Goal: Information Seeking & Learning: Check status

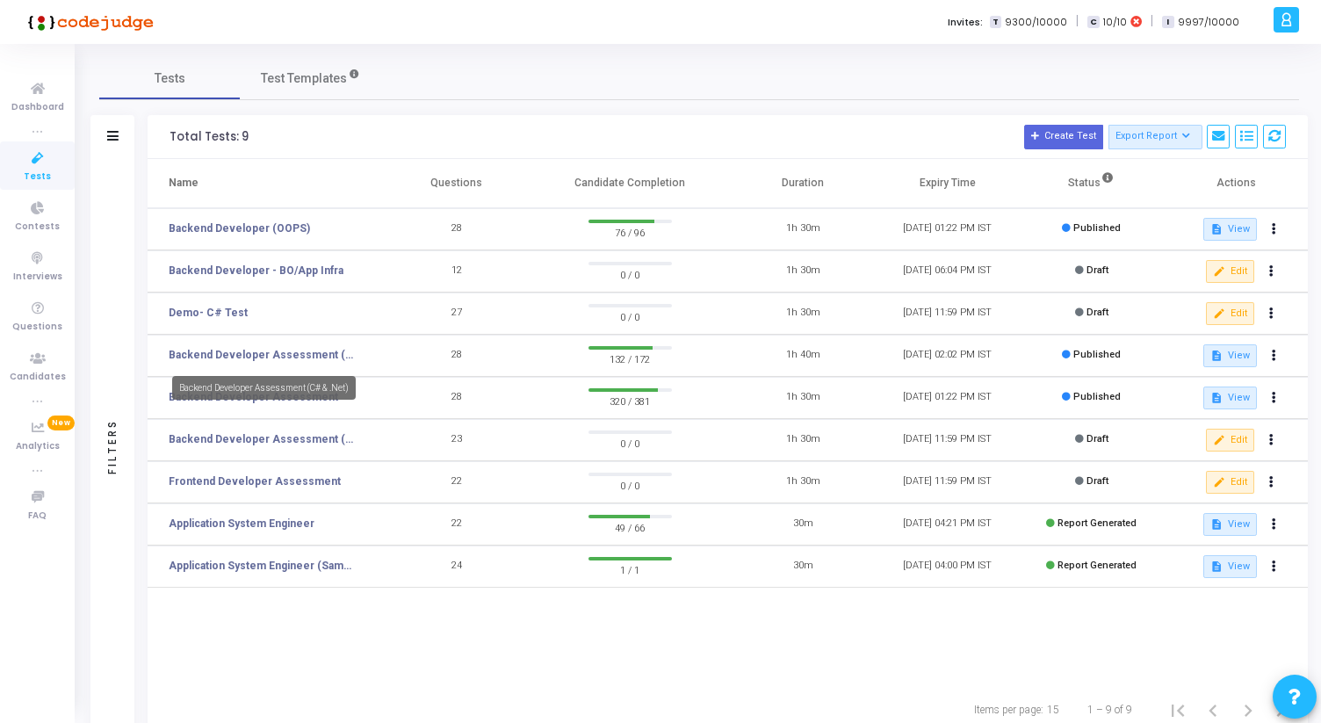
click at [255, 347] on link "Backend Developer Assessment (C# & .Net)" at bounding box center [263, 355] width 189 height 16
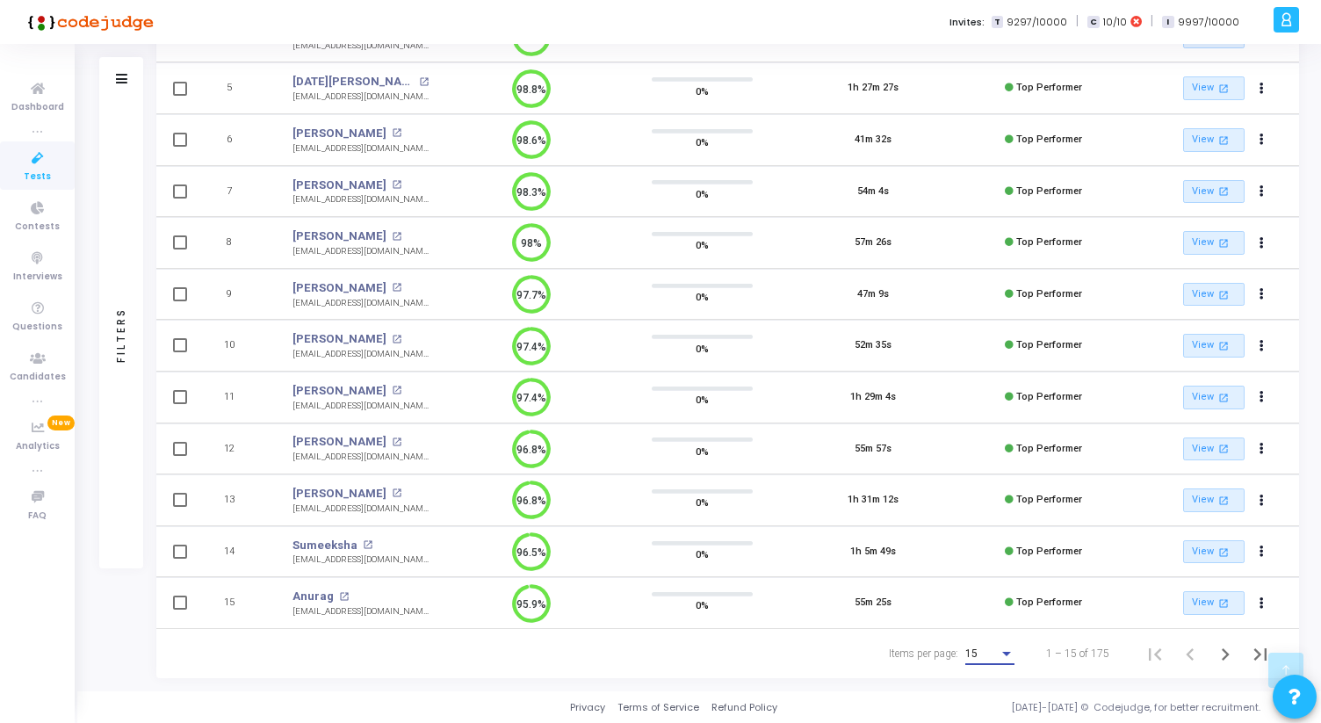
click at [996, 657] on div "15" at bounding box center [981, 654] width 33 height 12
click at [986, 642] on span "50" at bounding box center [990, 644] width 49 height 32
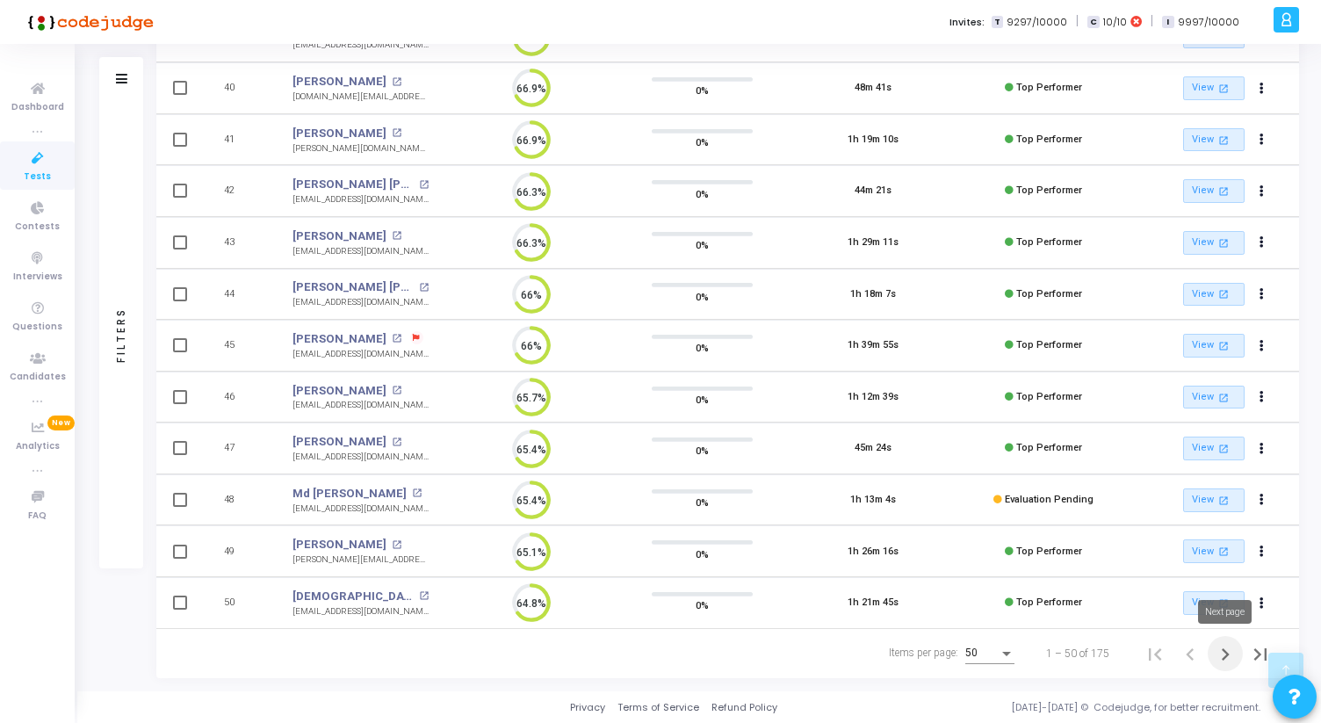
click at [1223, 652] on icon "Next page" at bounding box center [1225, 654] width 25 height 25
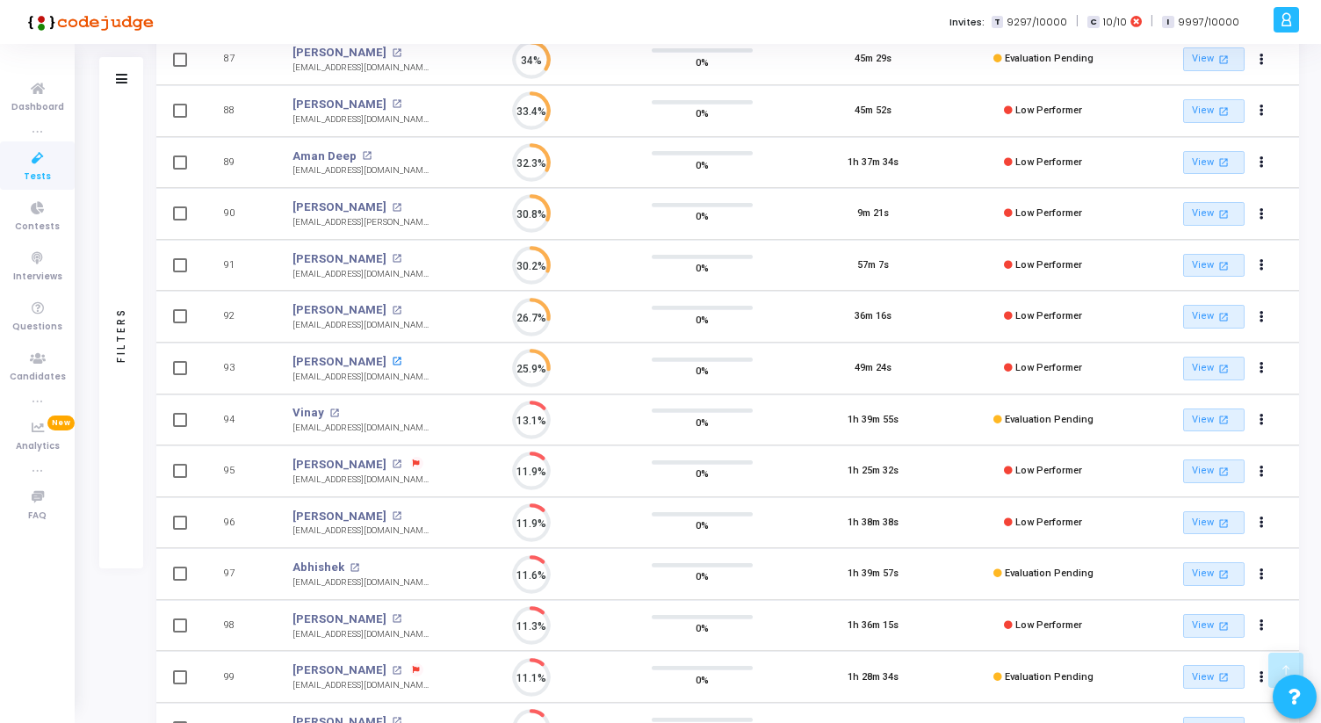
click at [392, 360] on mat-icon "open_in_new" at bounding box center [397, 362] width 10 height 10
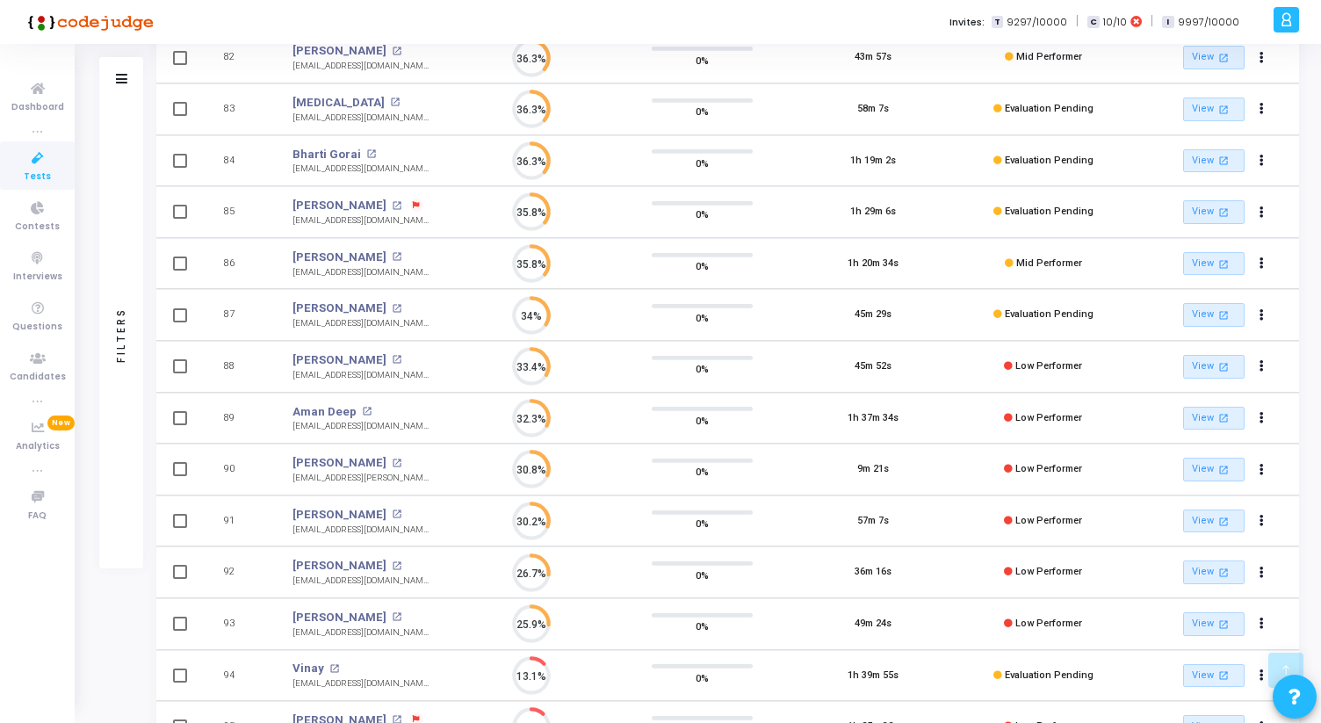
scroll to position [2203, 0]
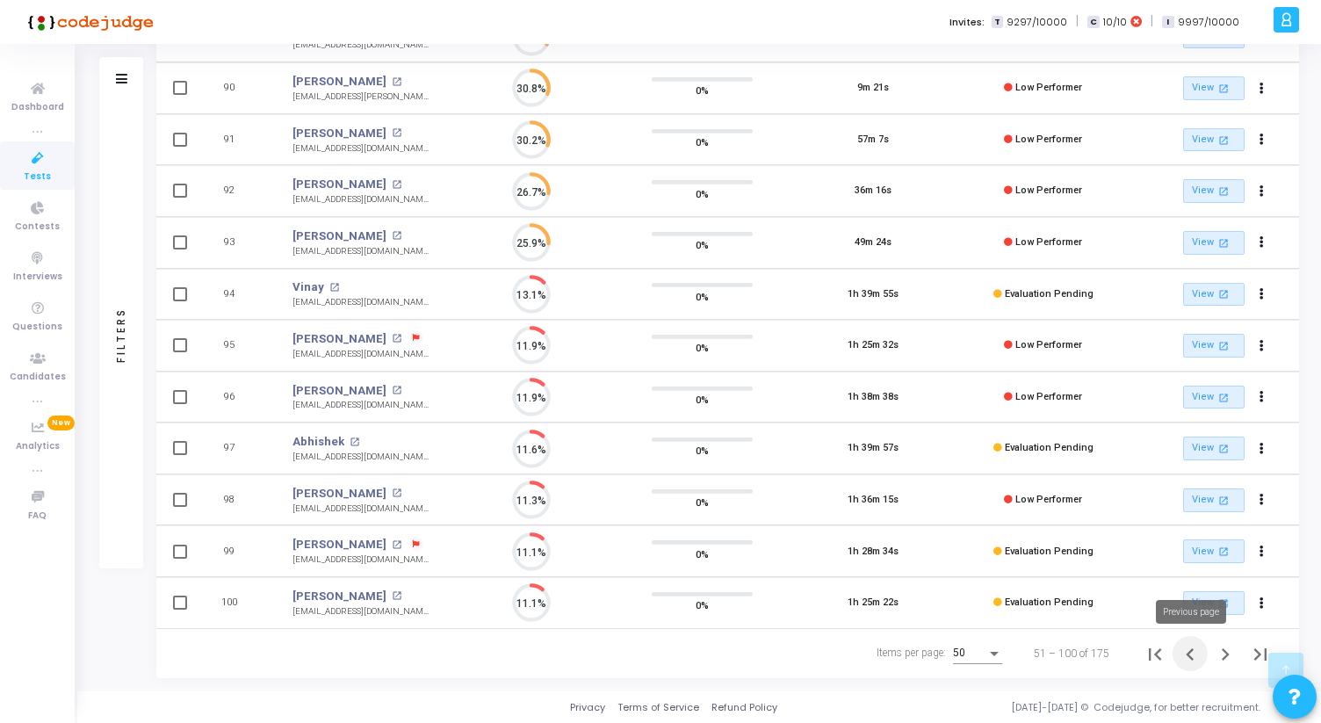
click at [1183, 654] on icon "Previous page" at bounding box center [1190, 654] width 25 height 25
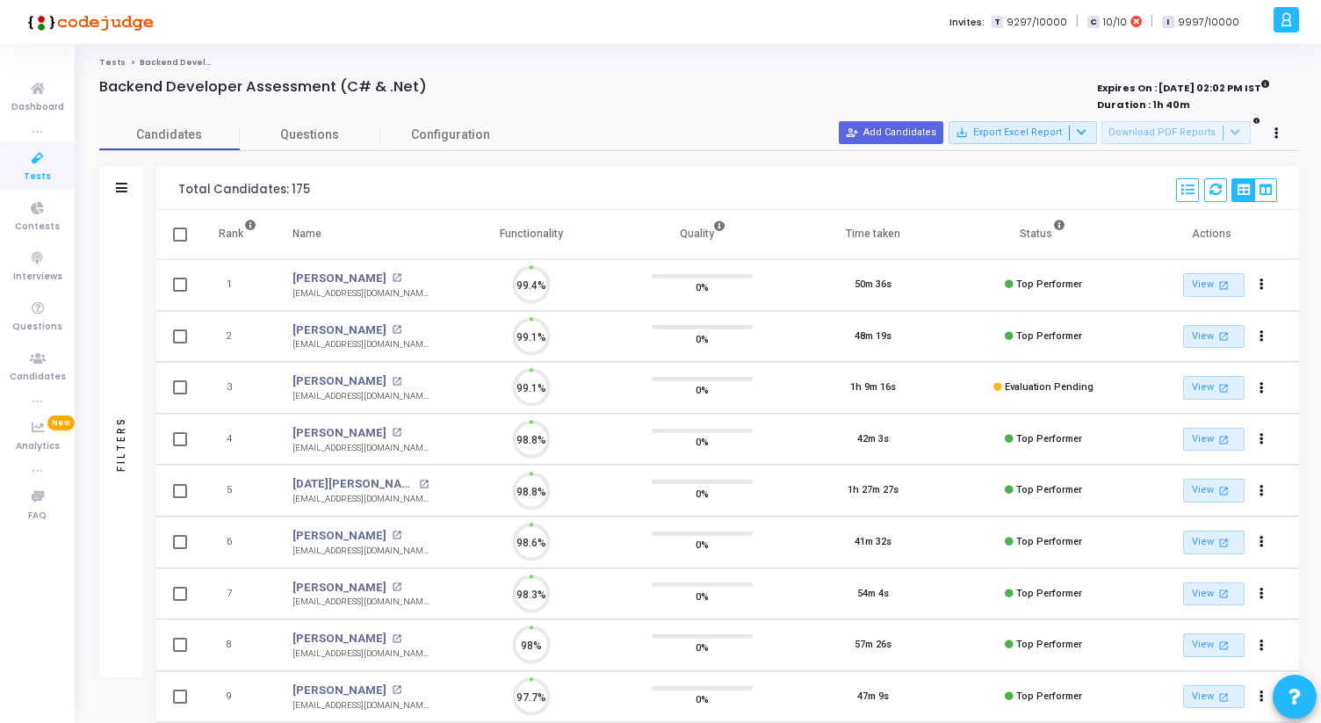
scroll to position [37, 45]
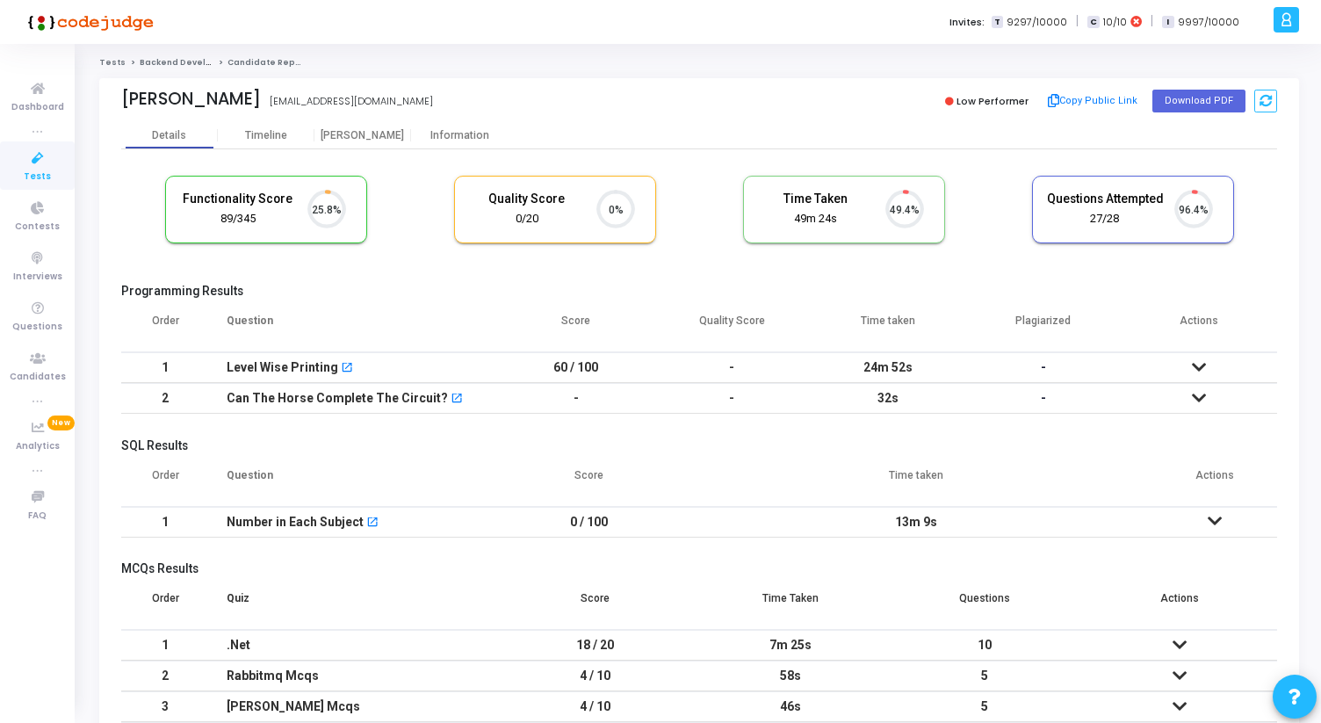
scroll to position [8, 8]
click at [455, 134] on div "Information" at bounding box center [459, 135] width 97 height 13
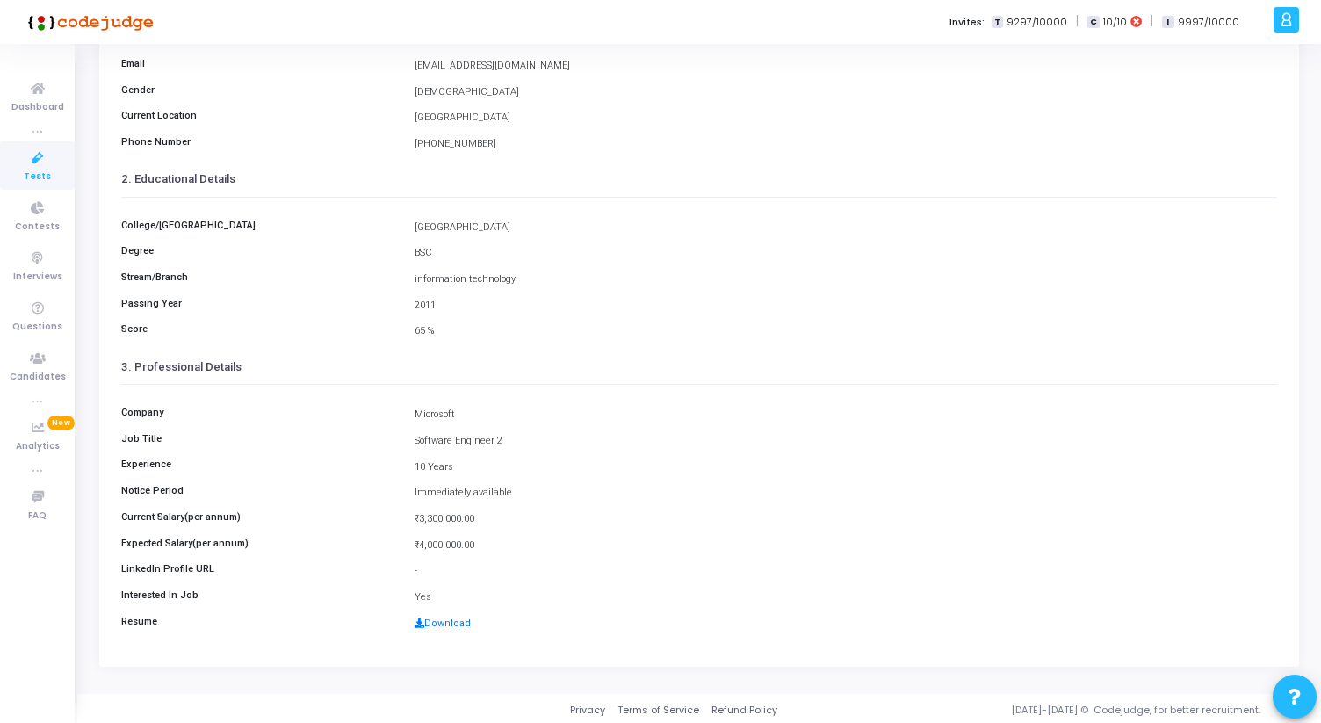
scroll to position [196, 0]
drag, startPoint x: 412, startPoint y: 509, endPoint x: 485, endPoint y: 537, distance: 78.1
click at [485, 537] on div "Company Microsoft Job Title Software Engineer 2 Experience 10 Years Notice Peri…" at bounding box center [699, 509] width 1156 height 256
click at [485, 537] on div "₹4,000,000.00" at bounding box center [846, 542] width 880 height 15
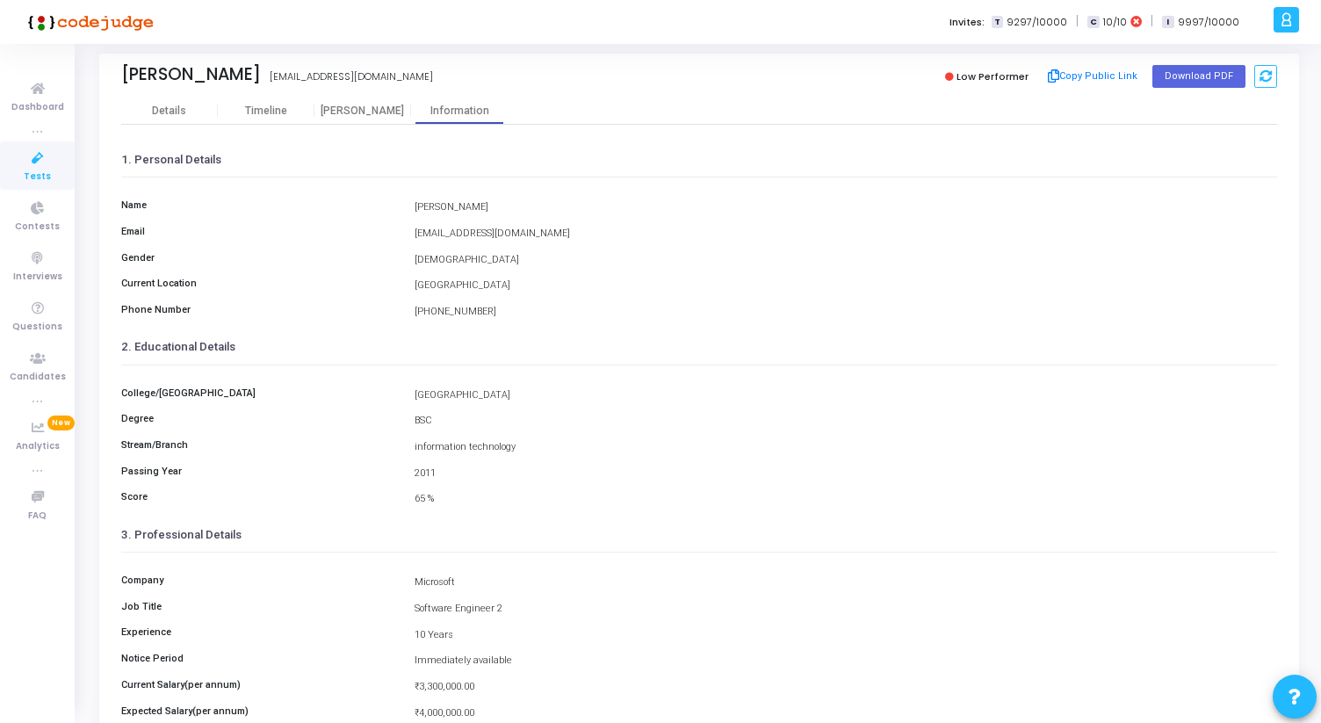
scroll to position [0, 0]
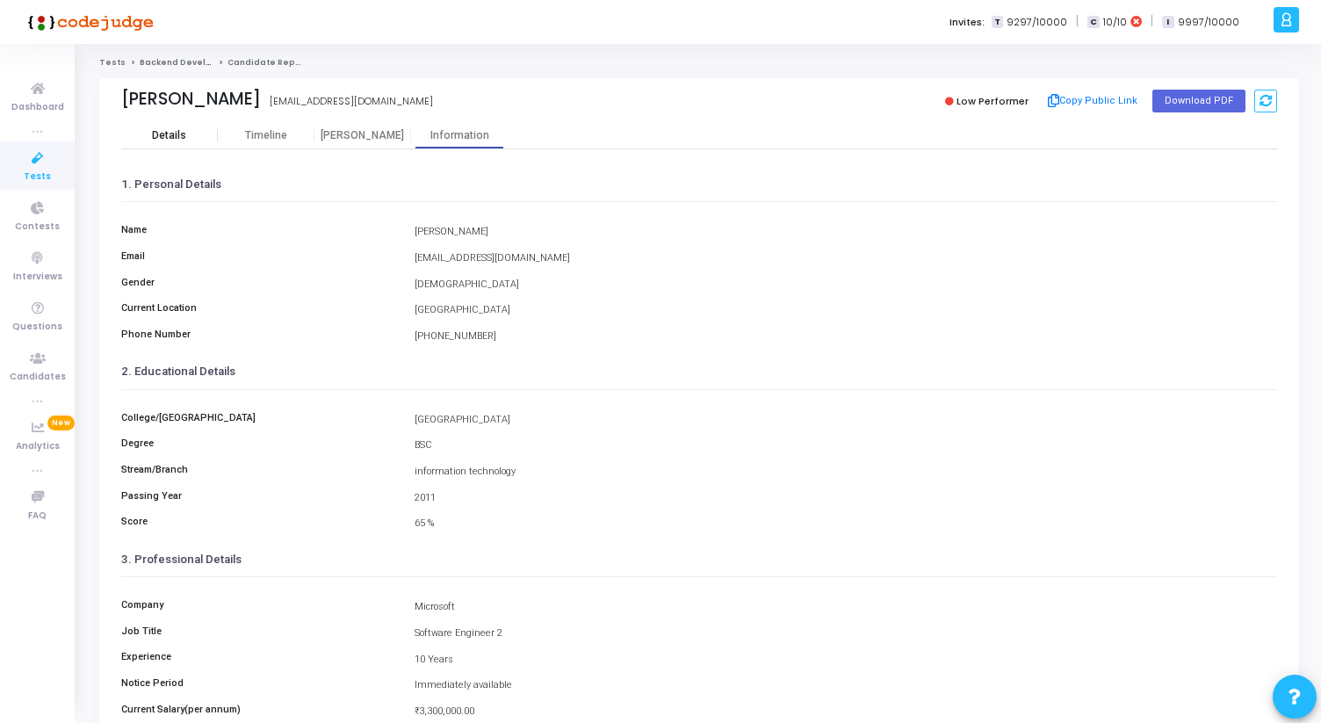
click at [183, 134] on div "Details" at bounding box center [169, 135] width 34 height 13
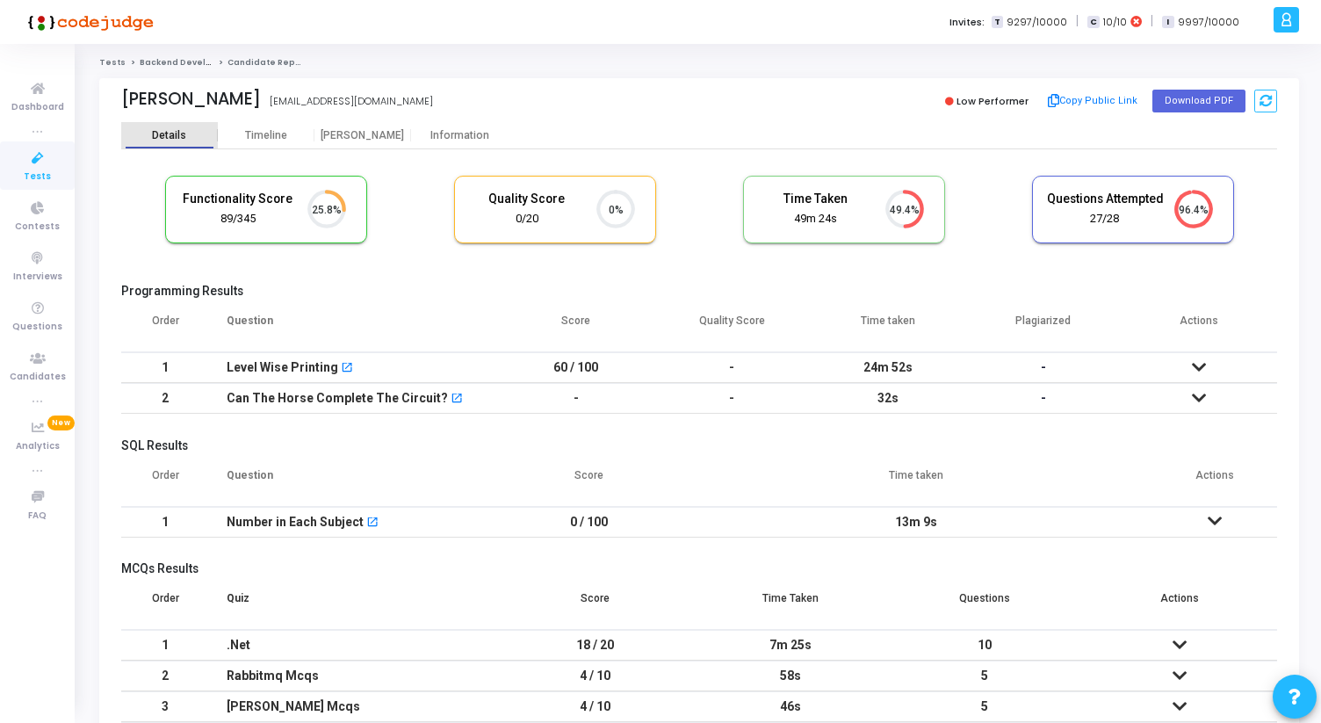
scroll to position [8, 8]
click at [343, 141] on div "[PERSON_NAME]" at bounding box center [362, 135] width 97 height 13
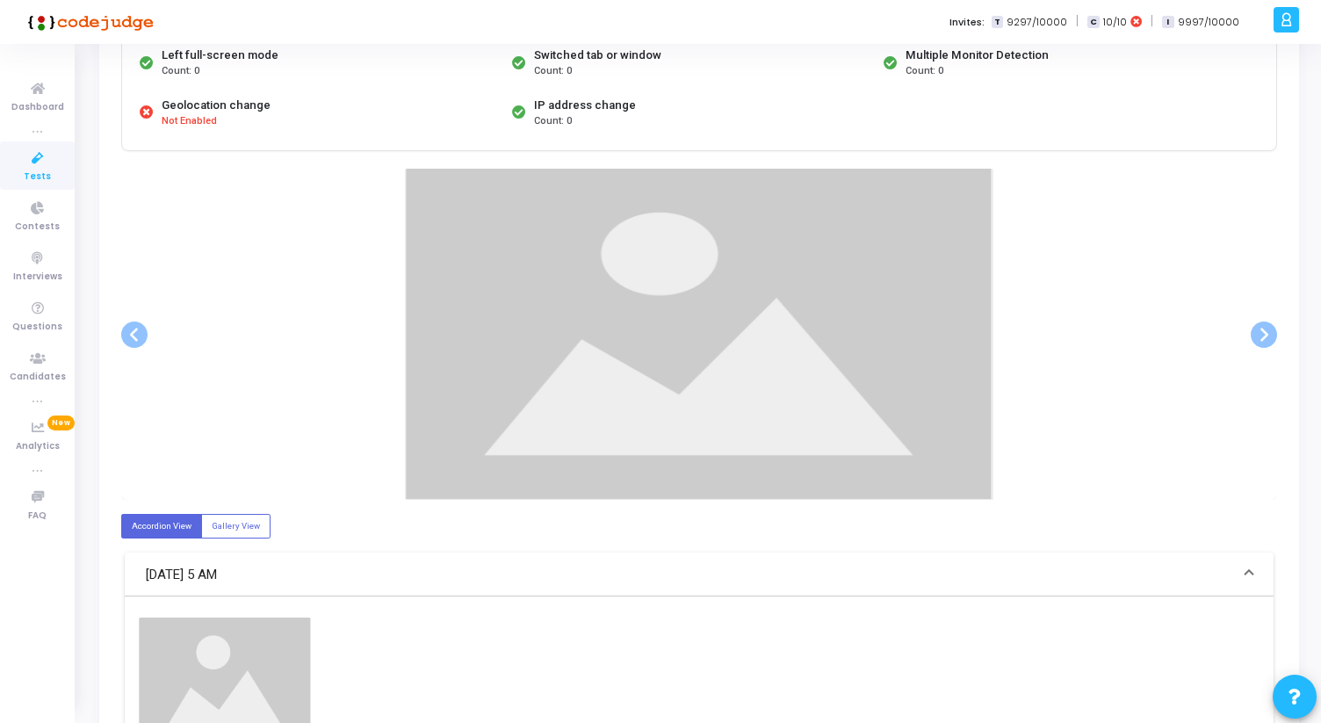
scroll to position [236, 0]
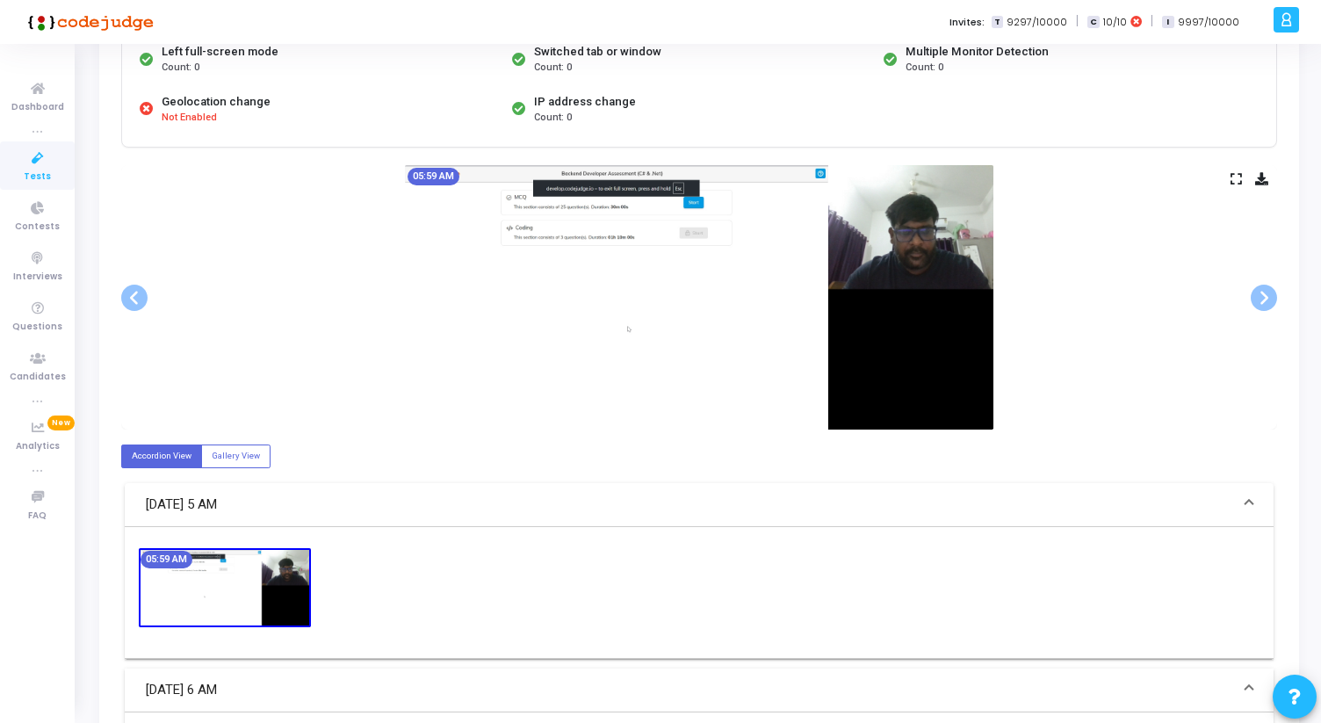
click at [1237, 179] on icon at bounding box center [1235, 179] width 11 height 10
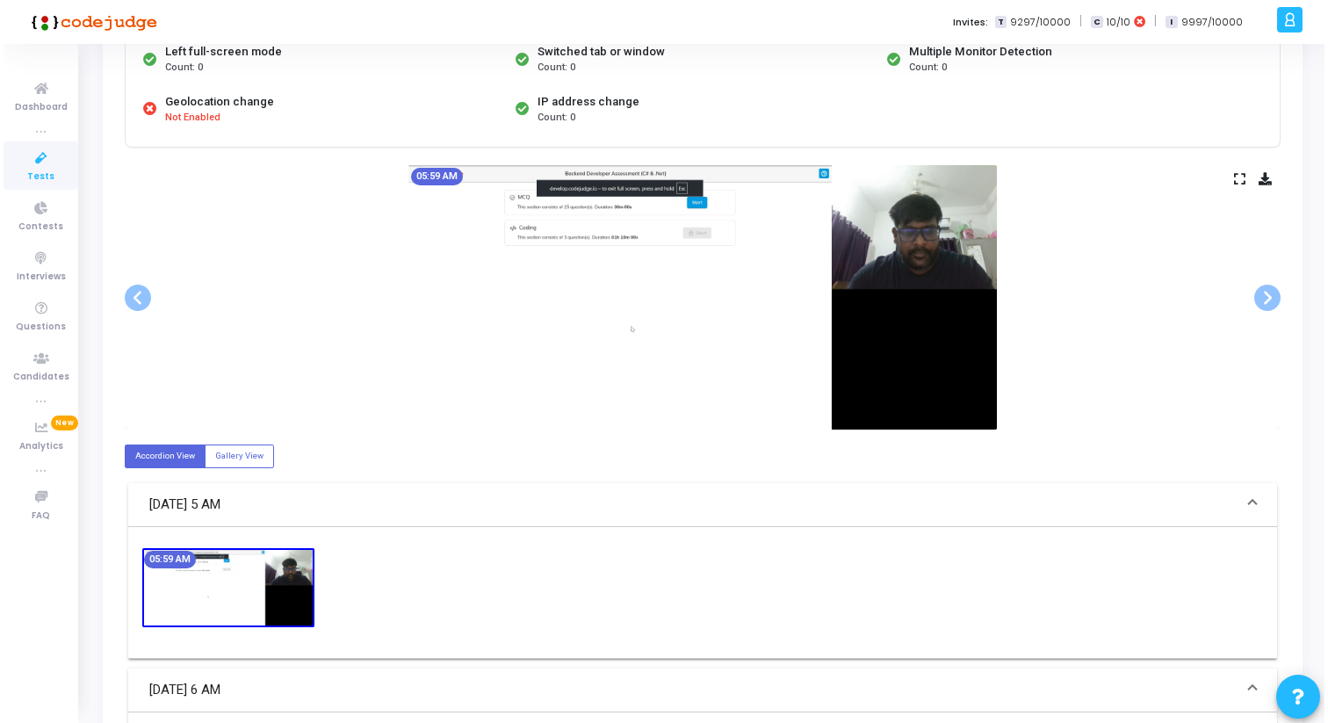
scroll to position [0, 0]
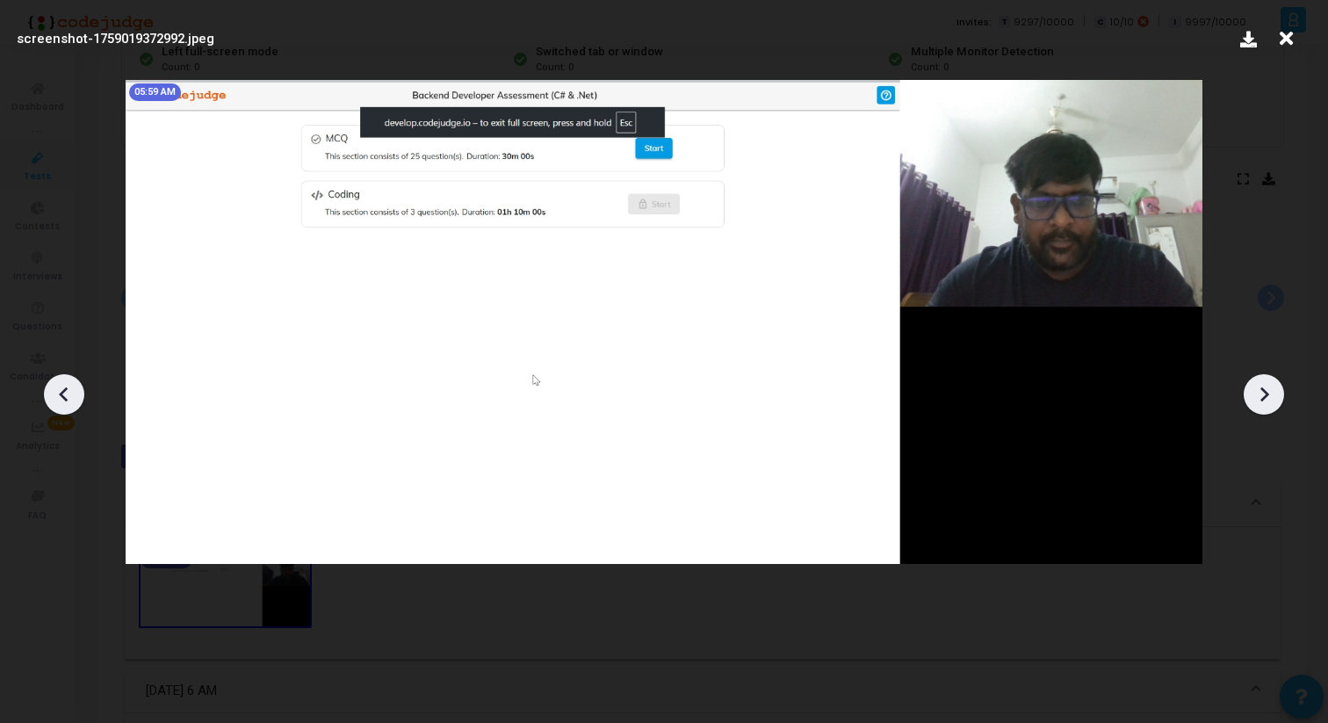
click at [1273, 393] on icon at bounding box center [1264, 394] width 26 height 26
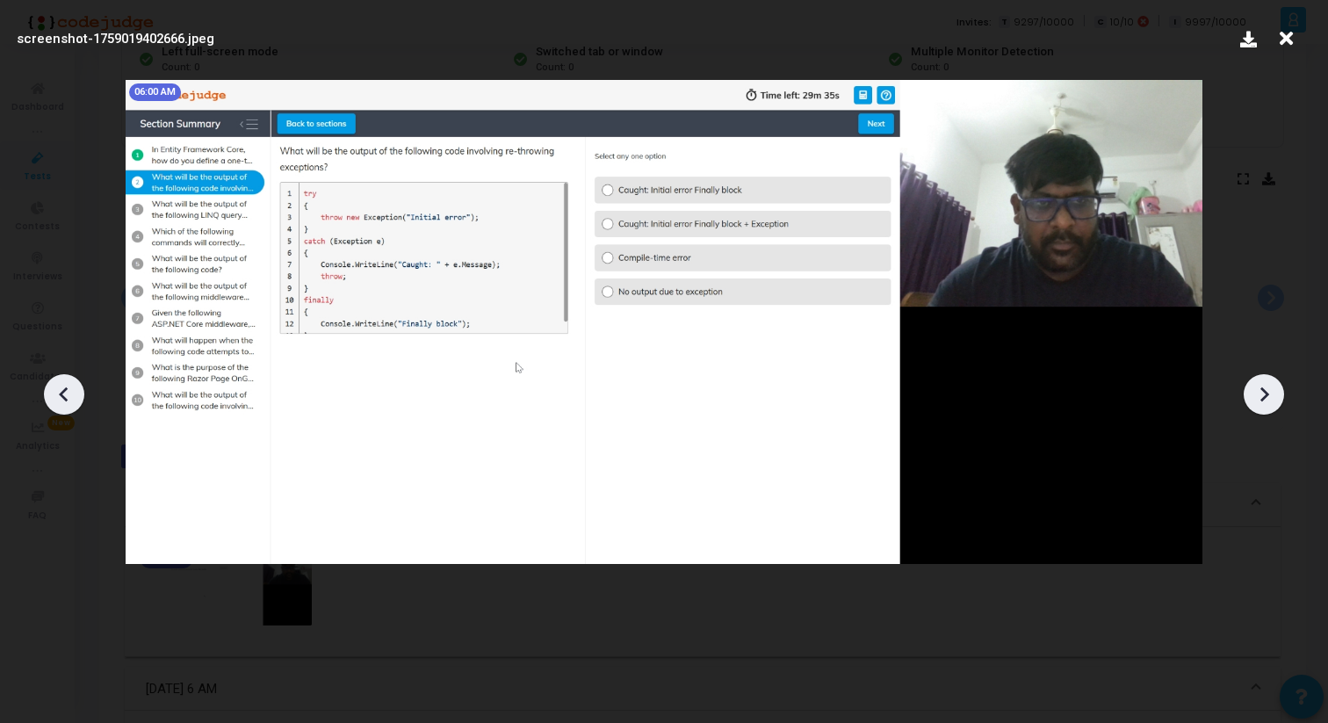
click at [1269, 393] on icon at bounding box center [1264, 394] width 26 height 26
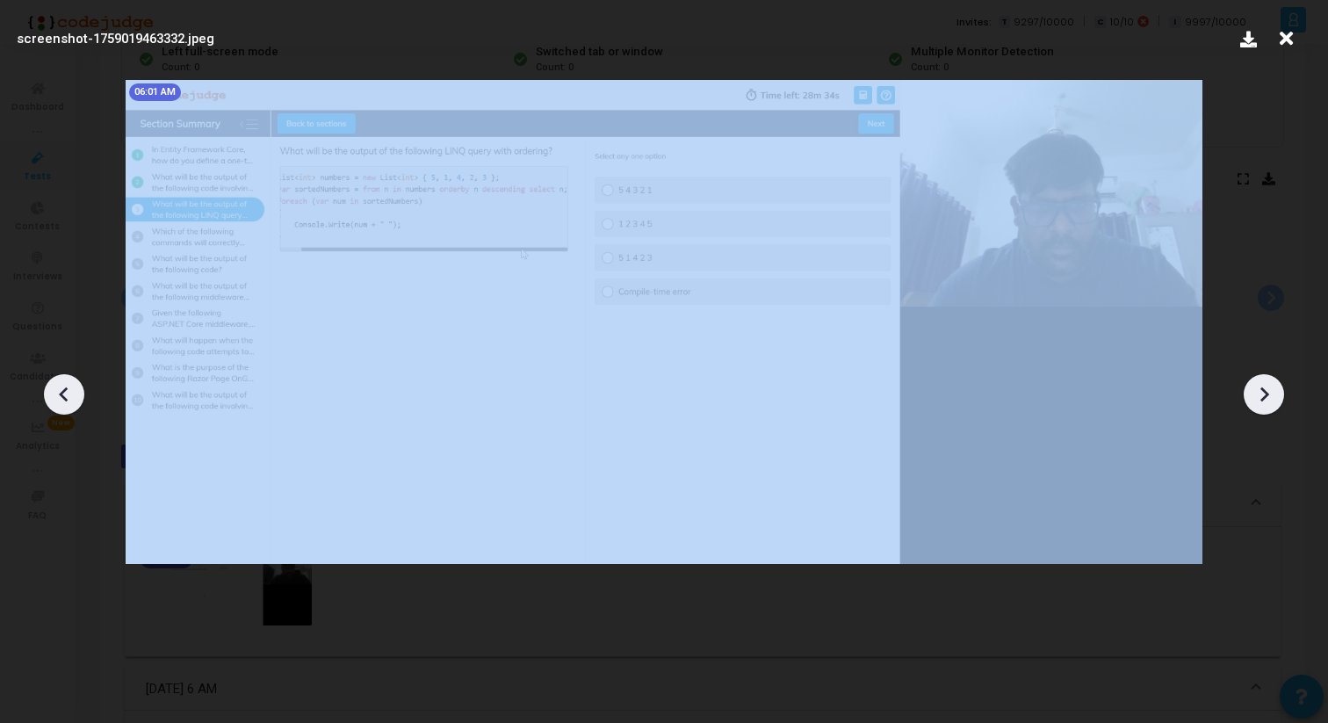
click at [1269, 393] on icon at bounding box center [1264, 394] width 26 height 26
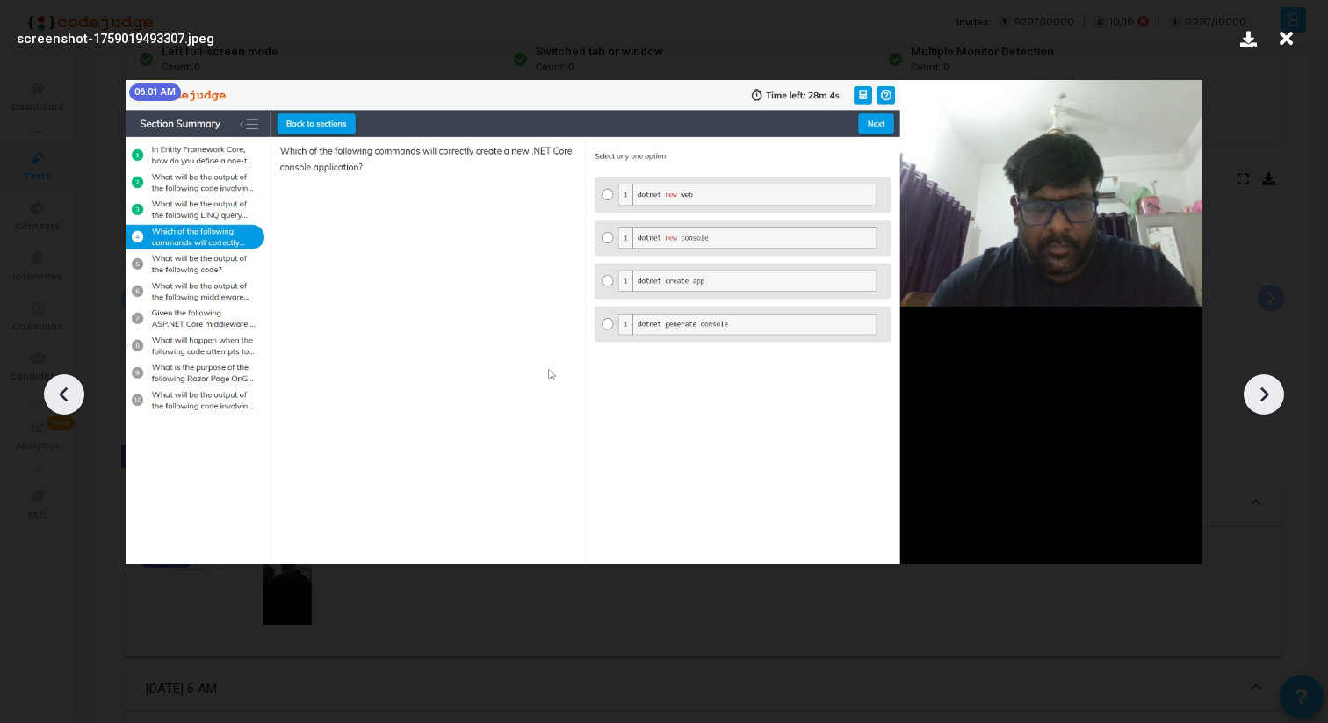
click at [1269, 393] on icon at bounding box center [1264, 394] width 26 height 26
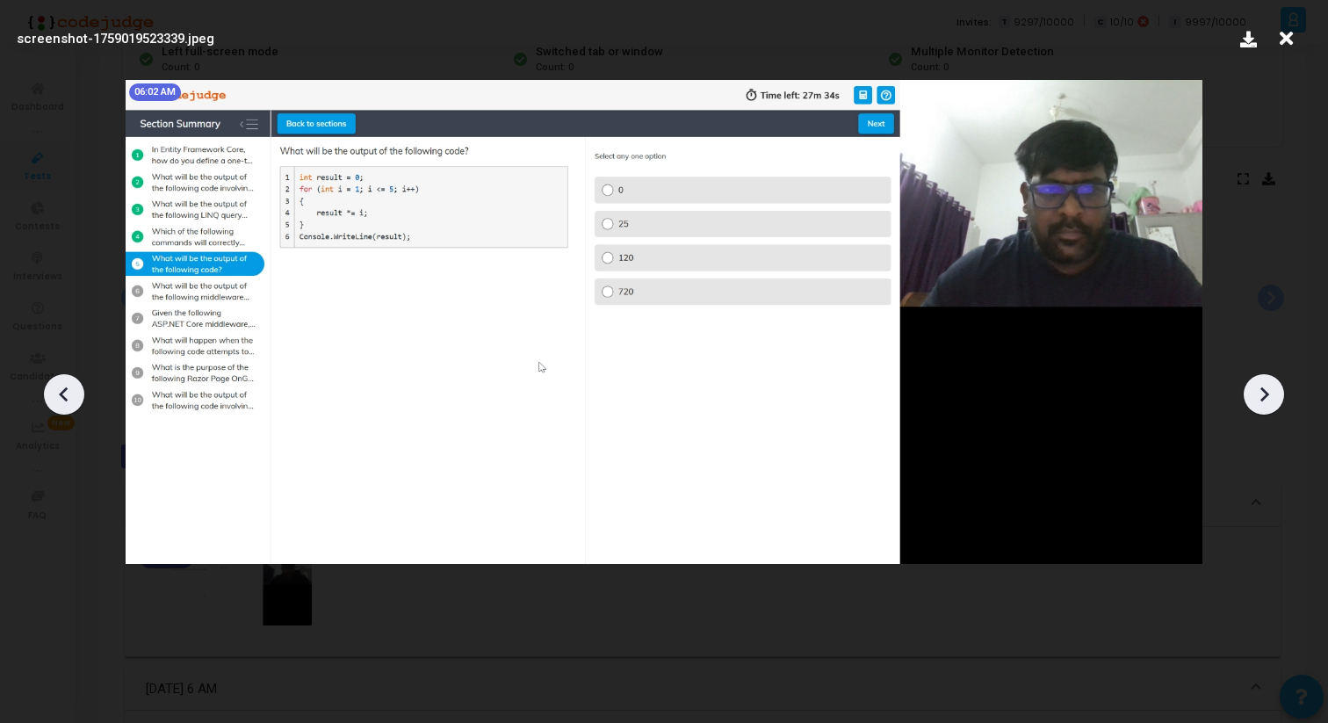
click at [1269, 393] on icon at bounding box center [1264, 394] width 26 height 26
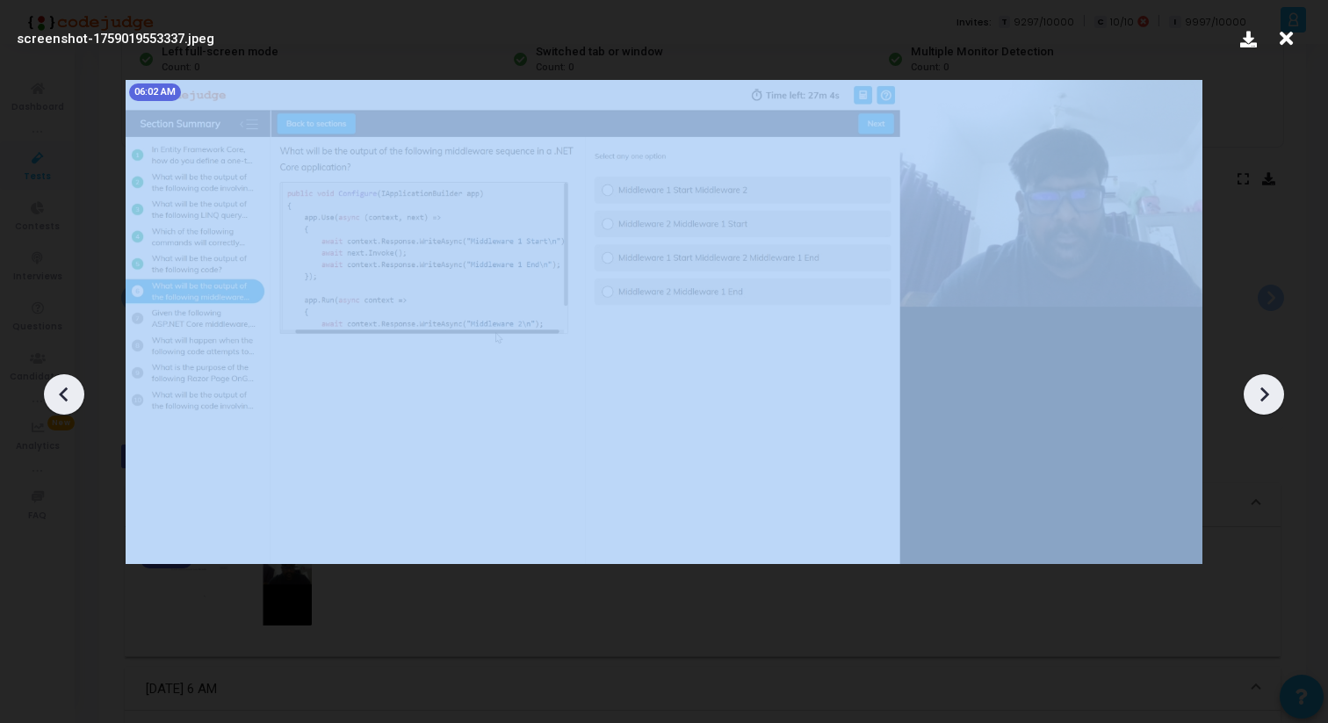
click at [1269, 393] on icon at bounding box center [1264, 394] width 26 height 26
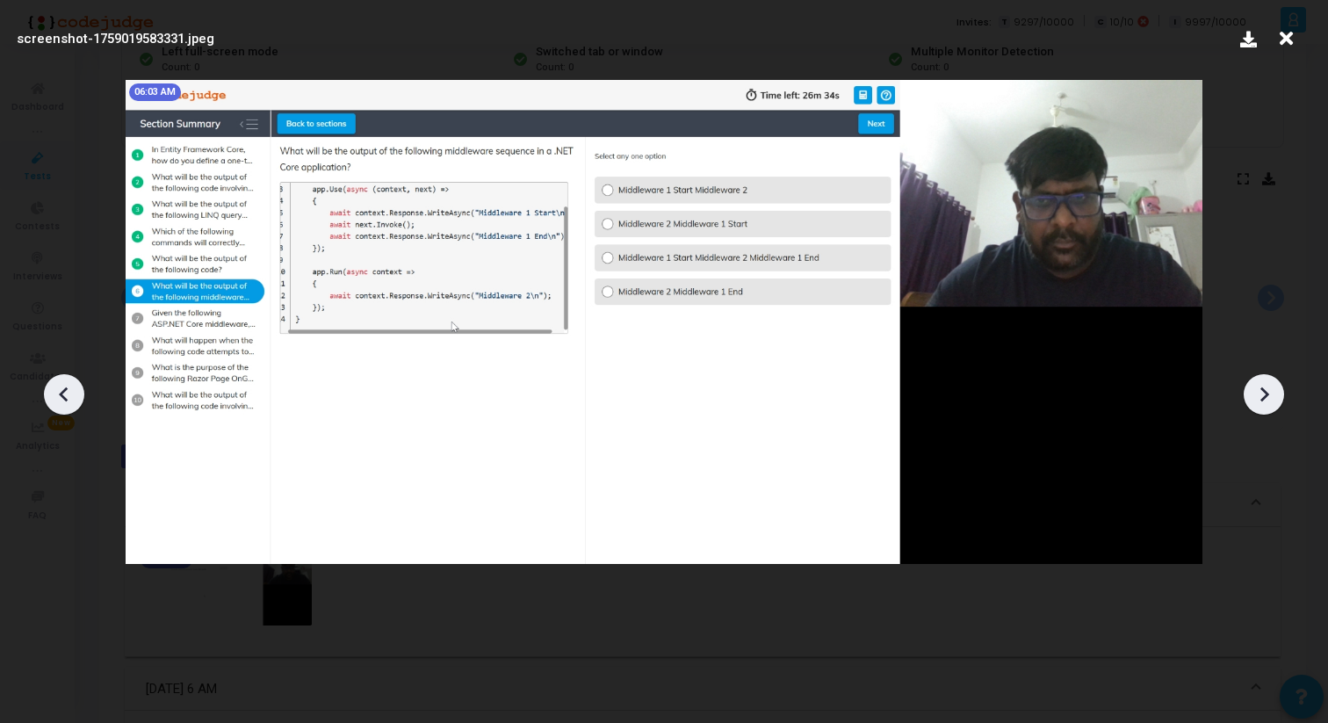
click at [1269, 393] on icon at bounding box center [1264, 394] width 26 height 26
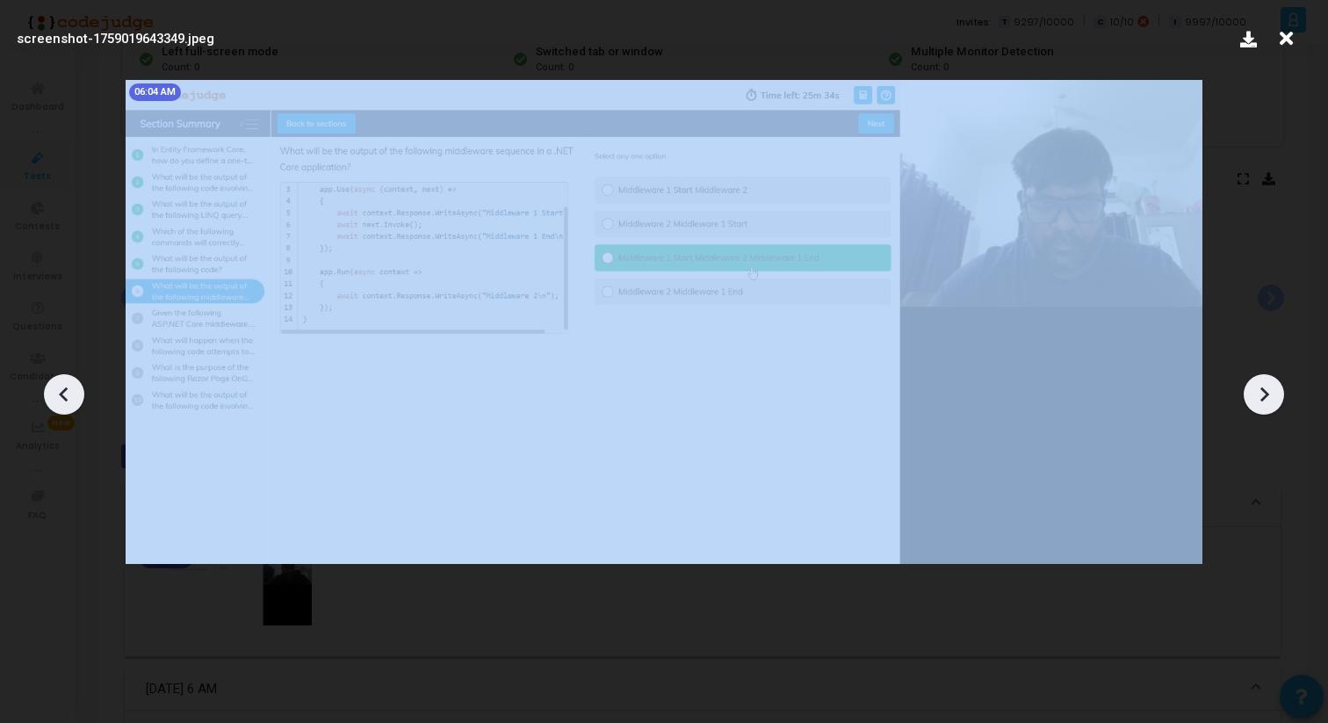
click at [1269, 393] on icon at bounding box center [1264, 394] width 26 height 26
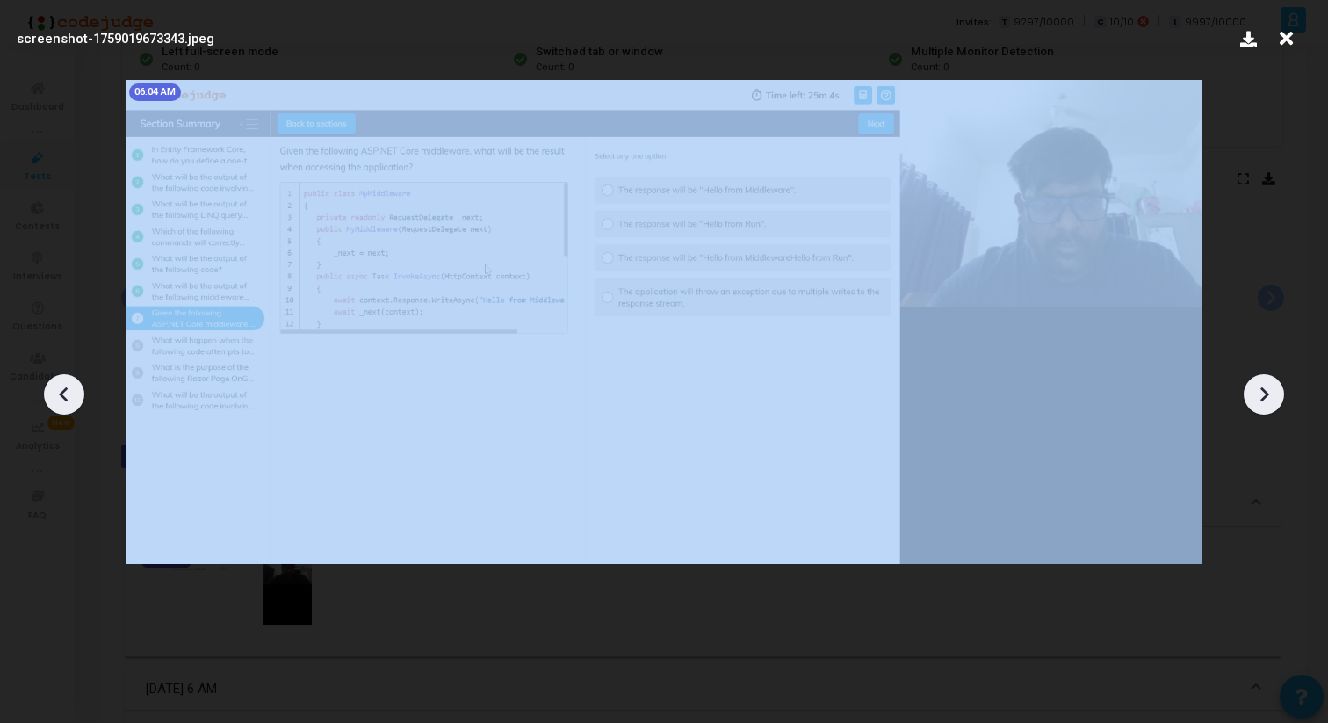
click at [1269, 393] on icon at bounding box center [1264, 394] width 26 height 26
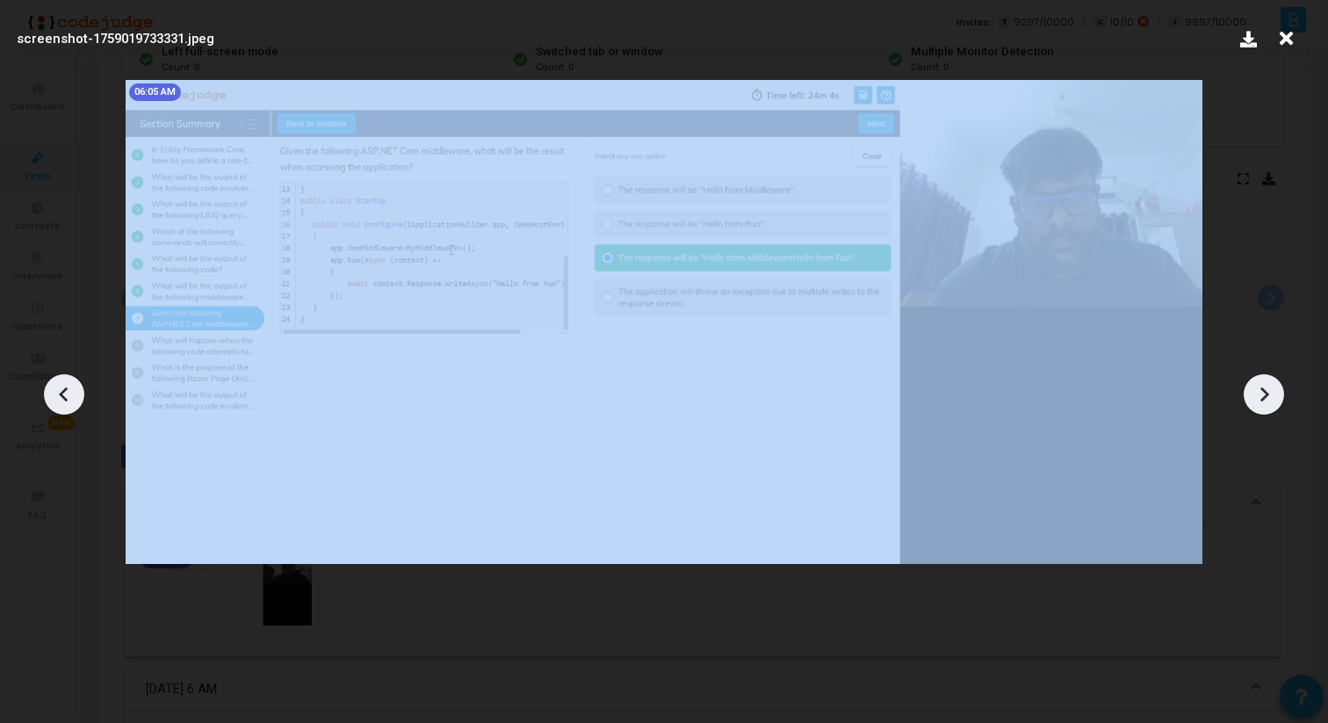
click at [1269, 393] on icon at bounding box center [1264, 394] width 26 height 26
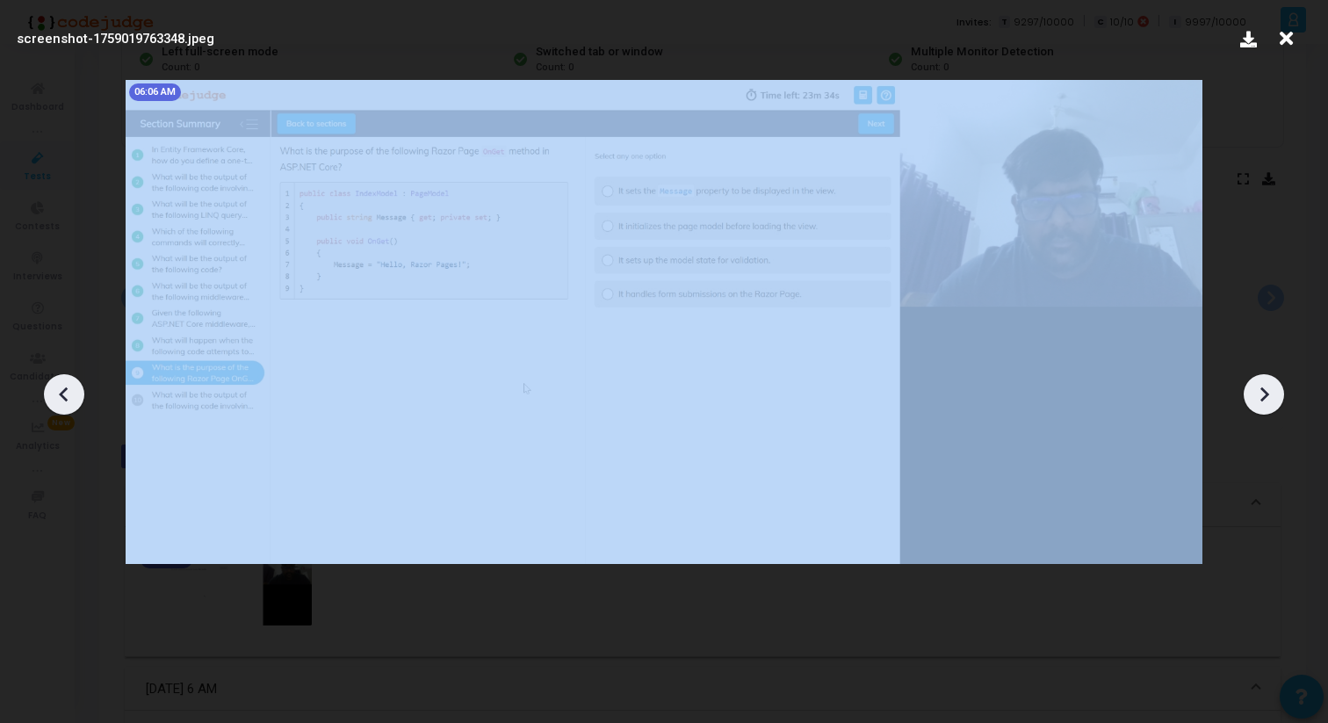
click at [1269, 393] on icon at bounding box center [1264, 394] width 26 height 26
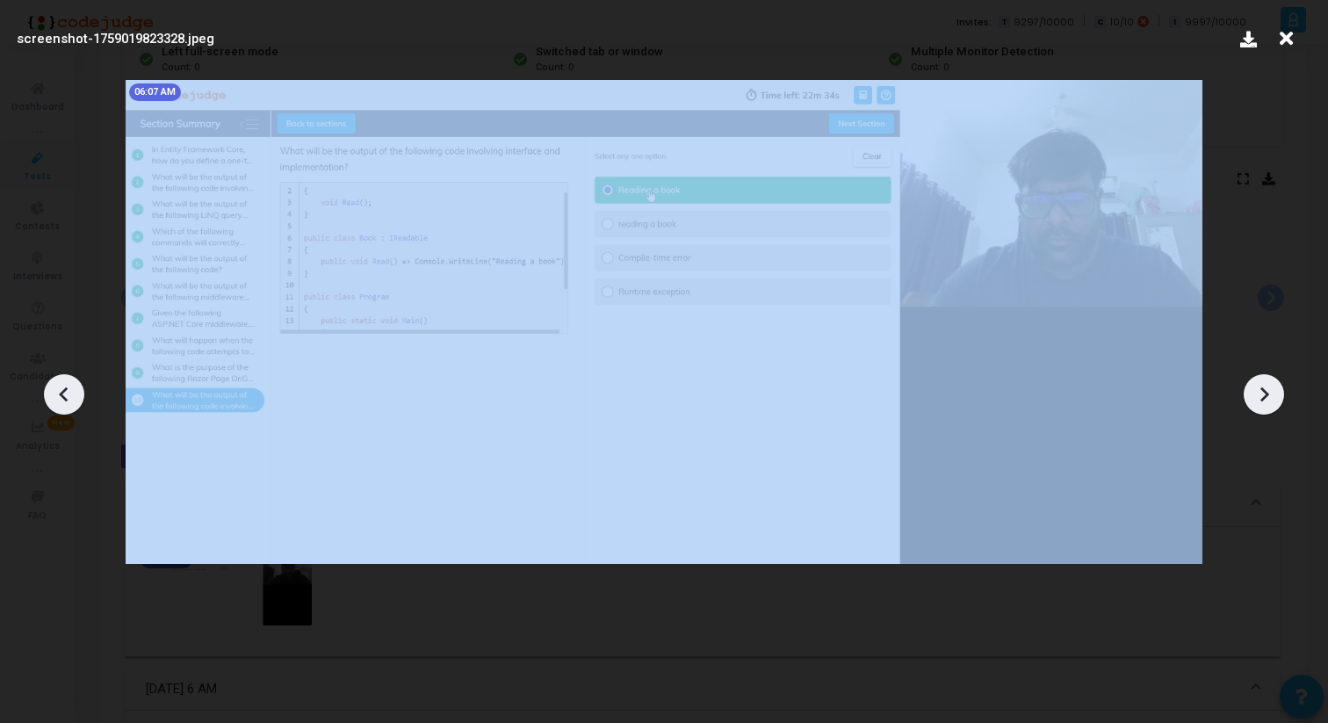
click at [1269, 393] on icon at bounding box center [1264, 394] width 26 height 26
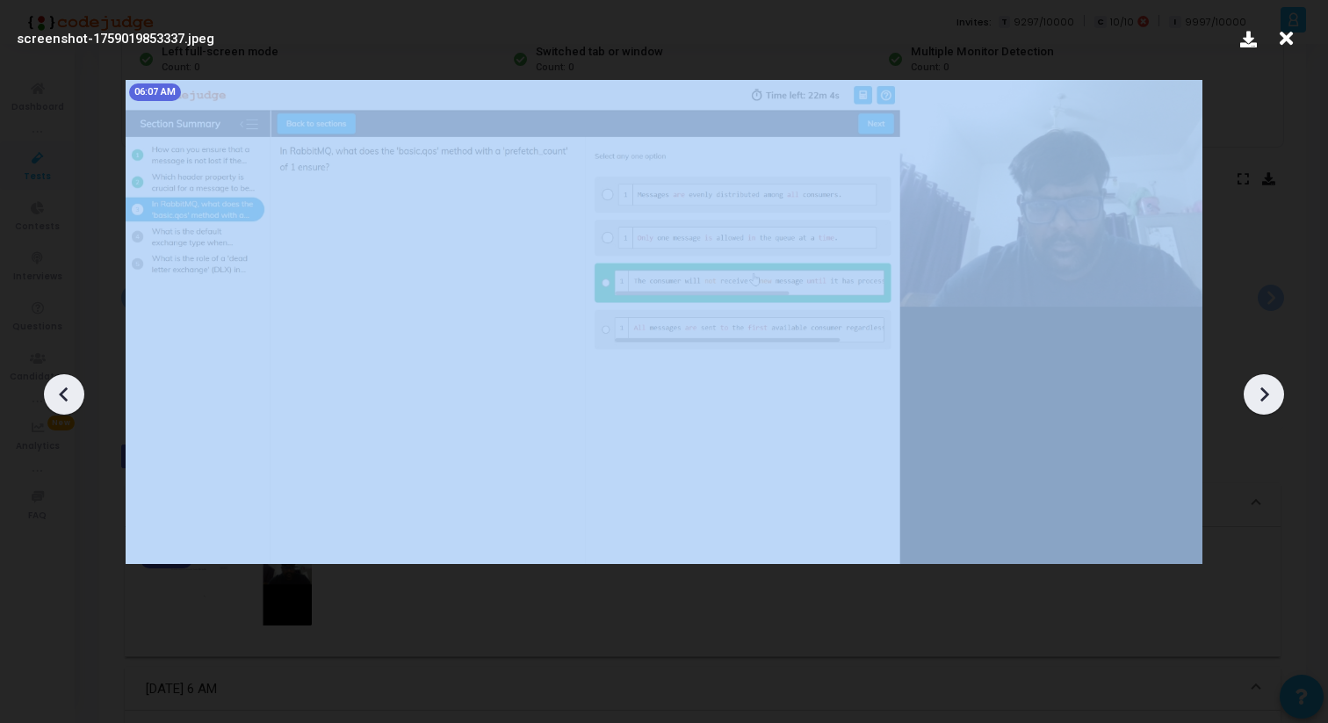
click at [1269, 393] on icon at bounding box center [1264, 394] width 26 height 26
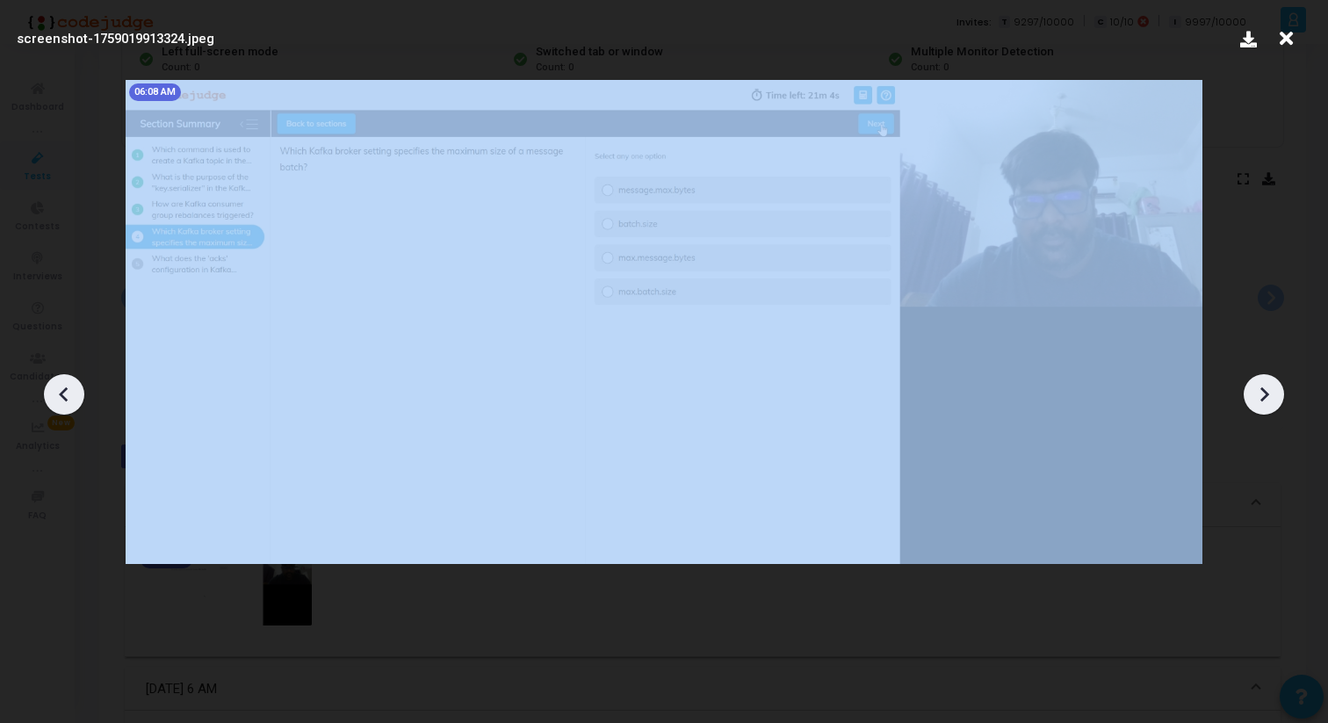
click at [1269, 393] on icon at bounding box center [1264, 394] width 26 height 26
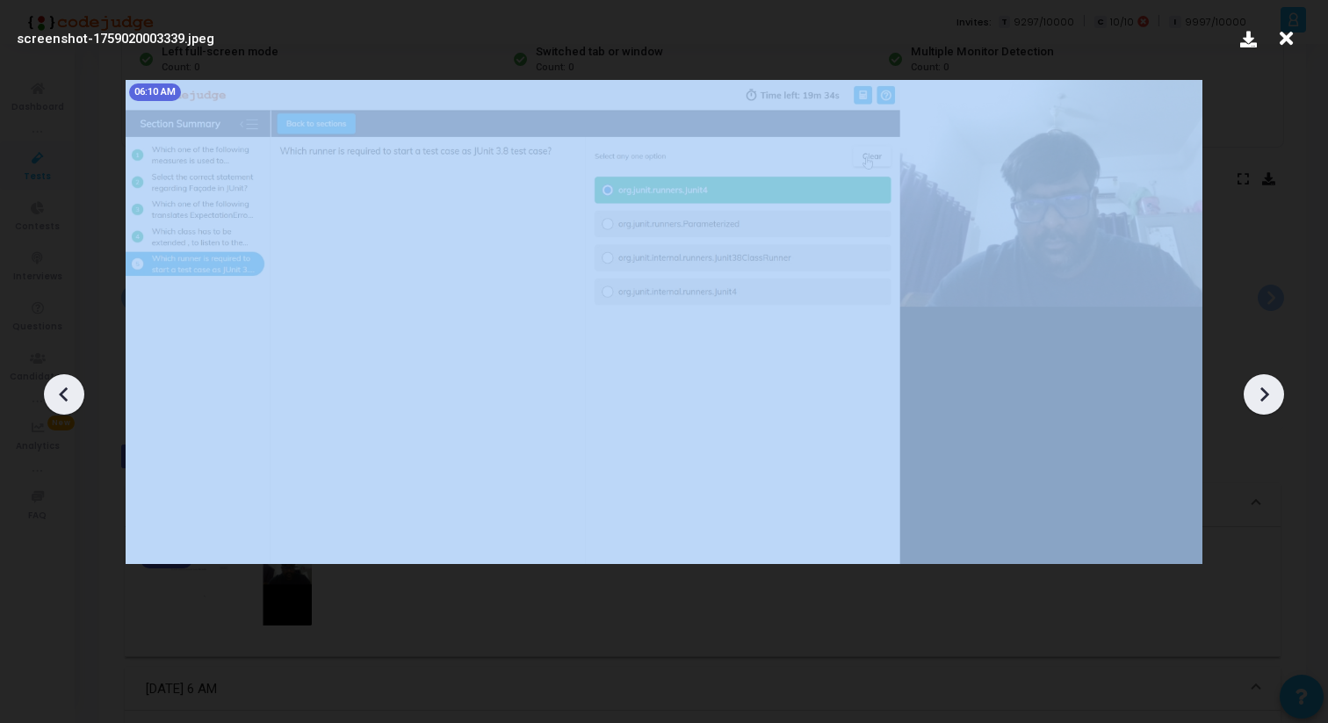
click at [1269, 393] on icon at bounding box center [1264, 394] width 26 height 26
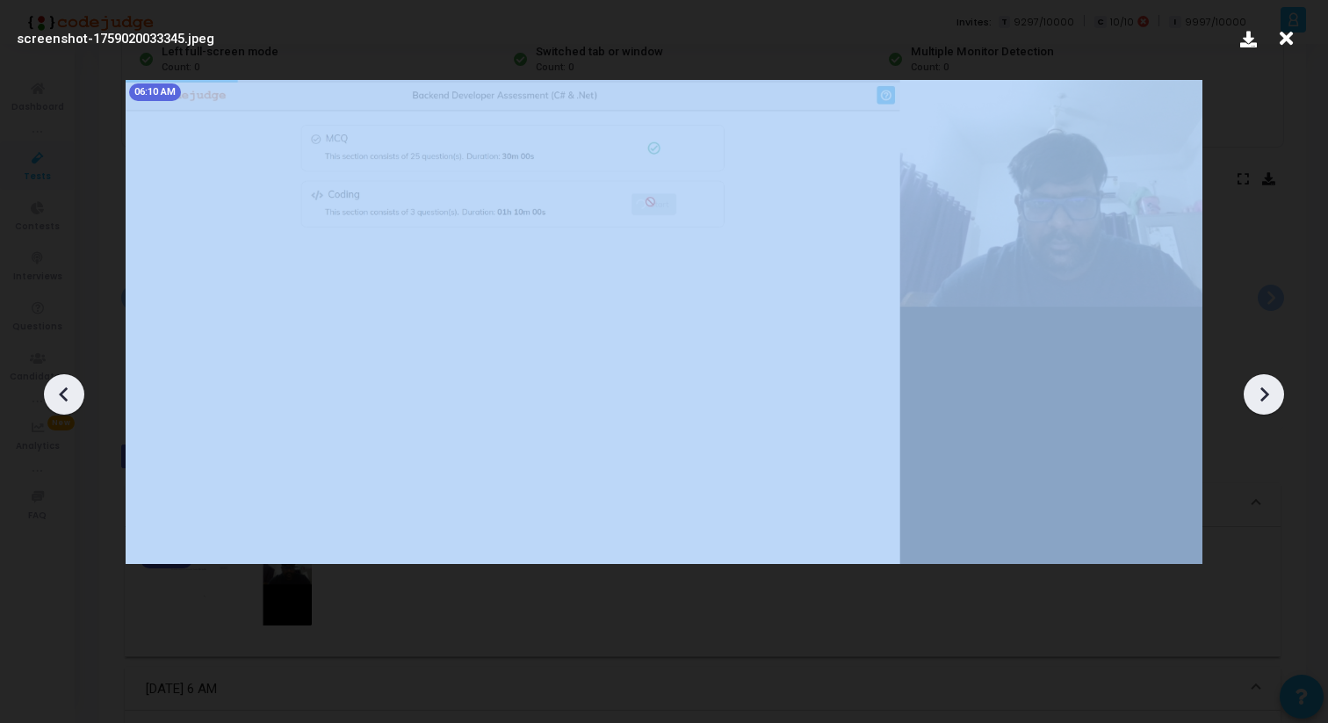
click at [1269, 393] on icon at bounding box center [1264, 394] width 26 height 26
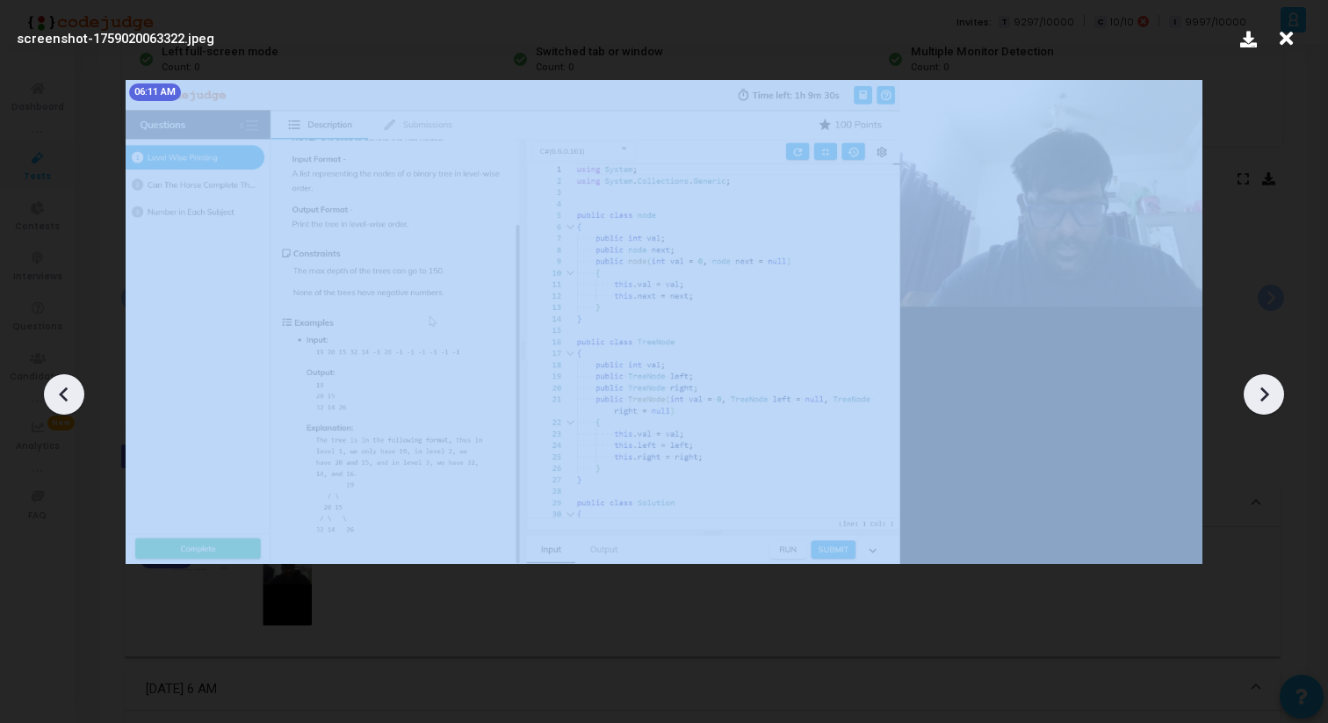
click at [1269, 393] on icon at bounding box center [1264, 394] width 26 height 26
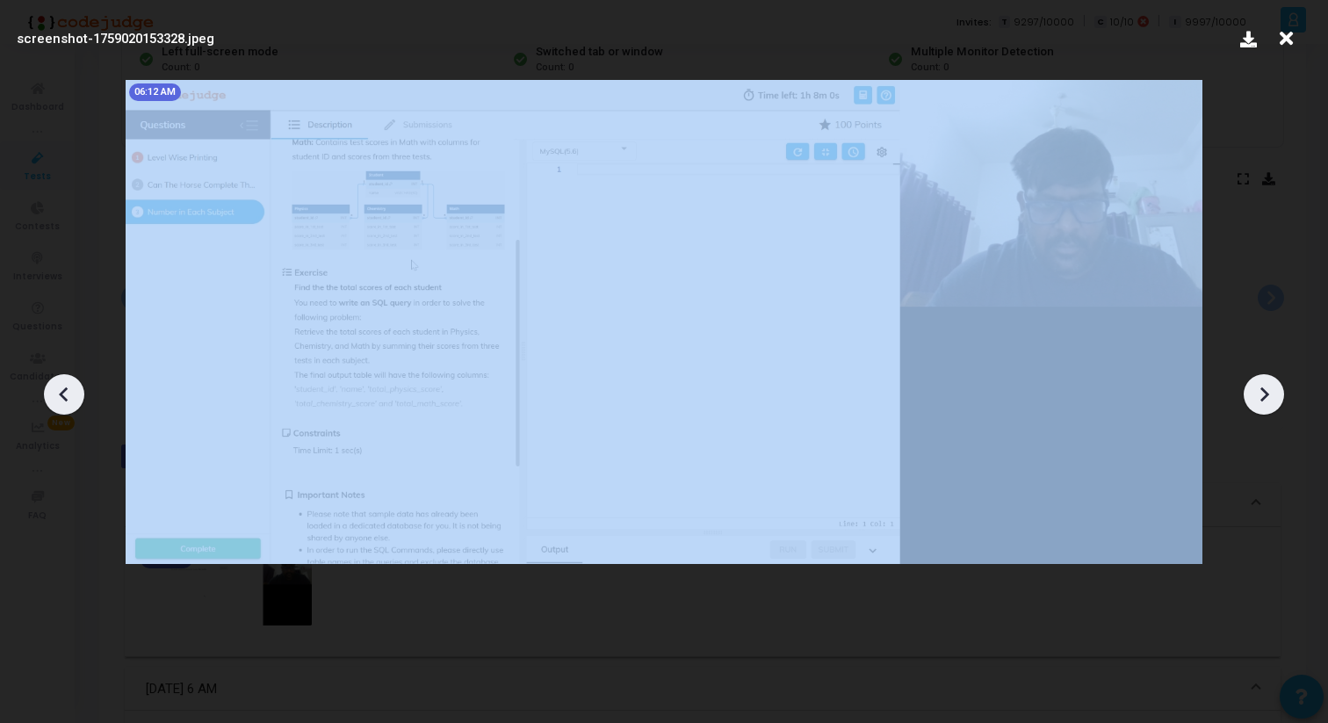
click at [1269, 393] on icon at bounding box center [1264, 394] width 26 height 26
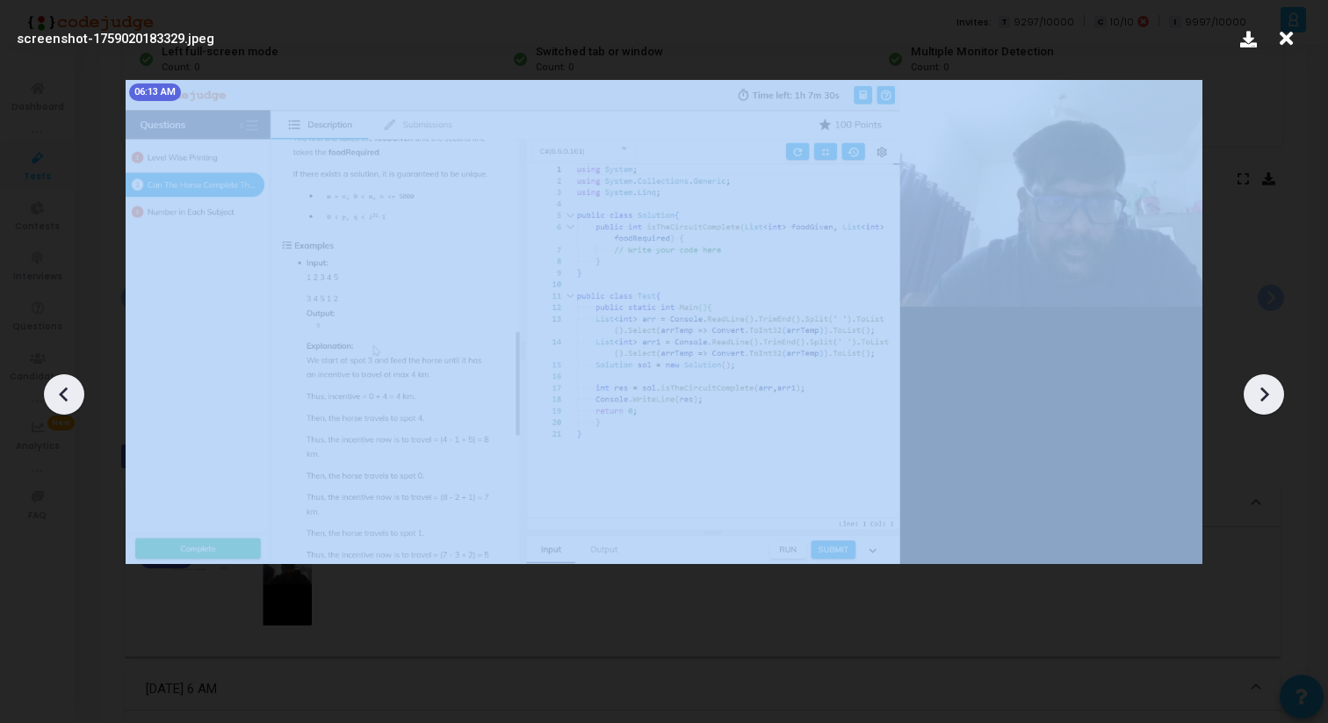
click at [1269, 393] on icon at bounding box center [1264, 394] width 26 height 26
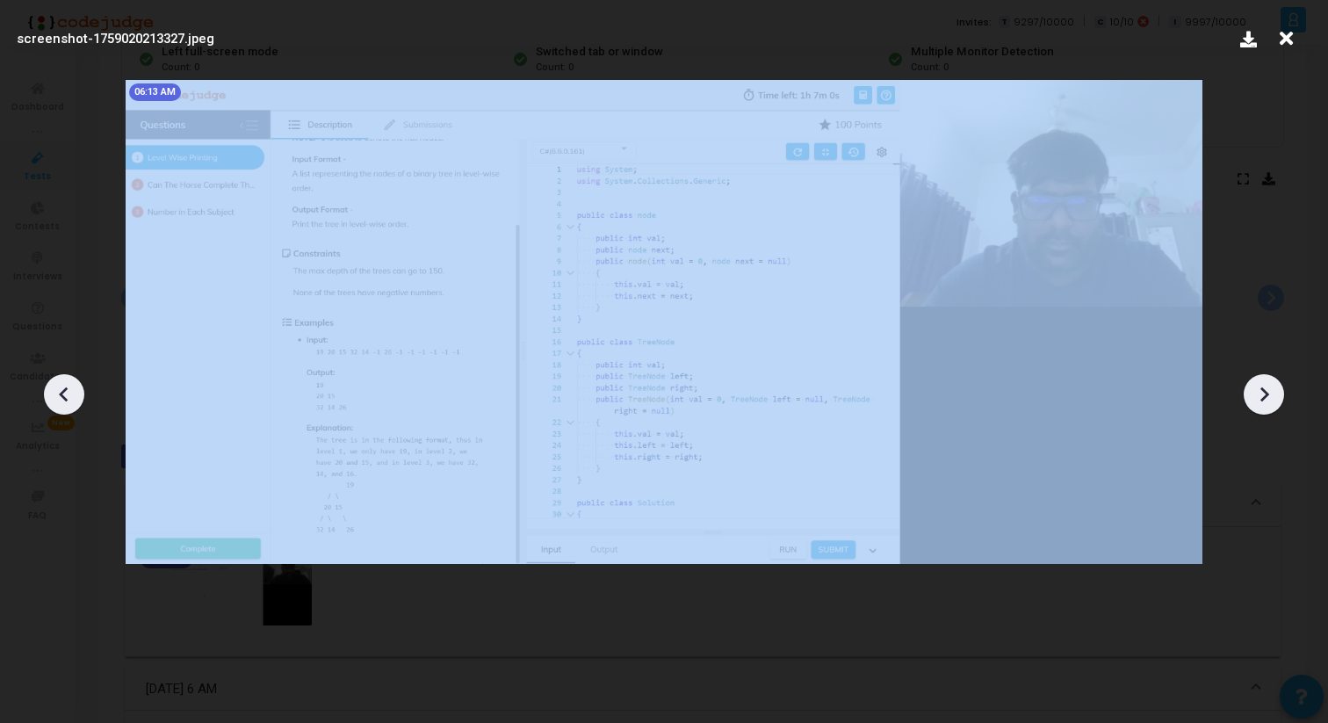
click at [1269, 393] on icon at bounding box center [1264, 394] width 26 height 26
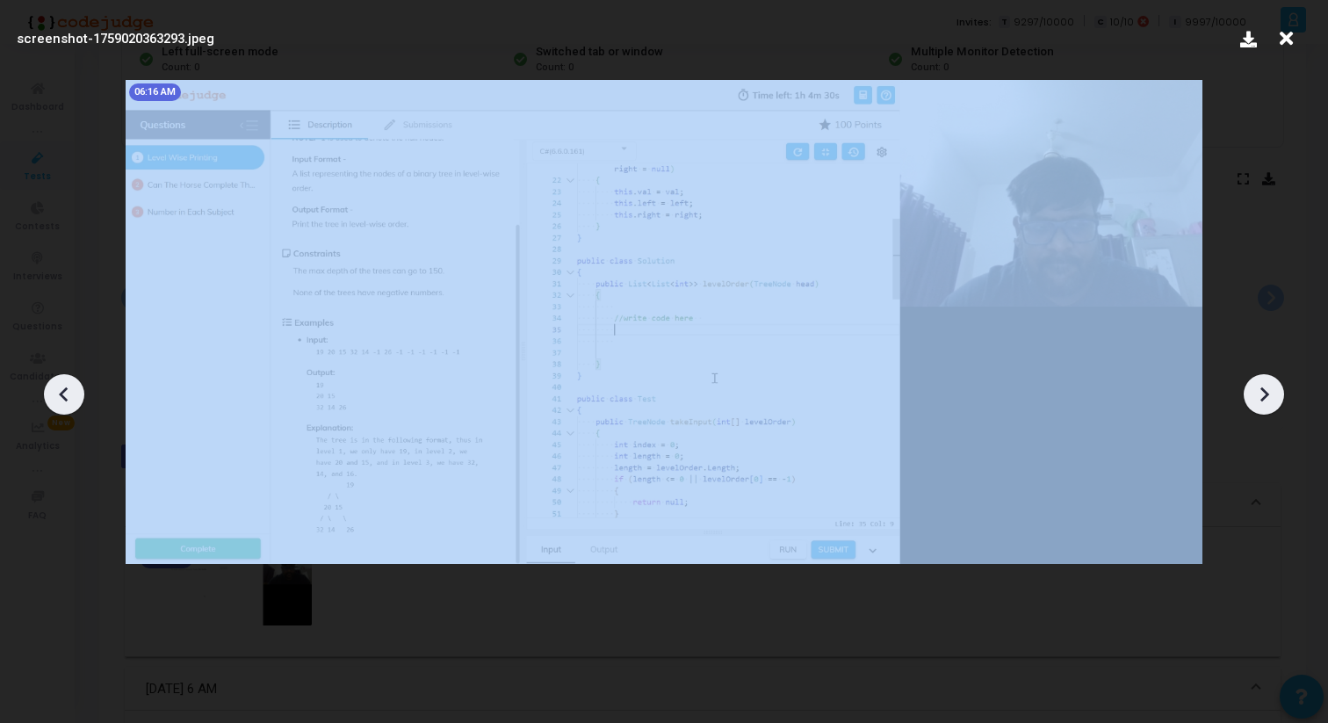
click at [1269, 394] on icon at bounding box center [1264, 394] width 26 height 26
click at [1268, 394] on icon at bounding box center [1264, 394] width 26 height 26
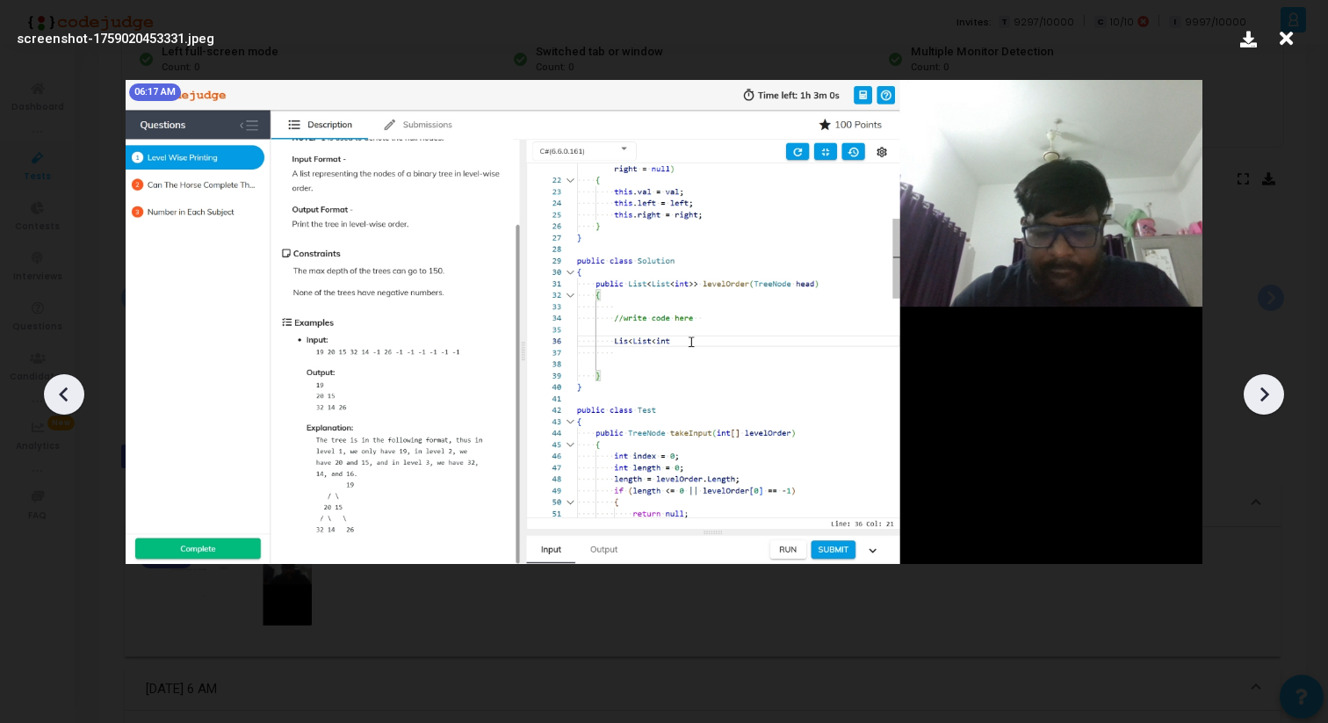
click at [1268, 394] on icon at bounding box center [1264, 394] width 26 height 26
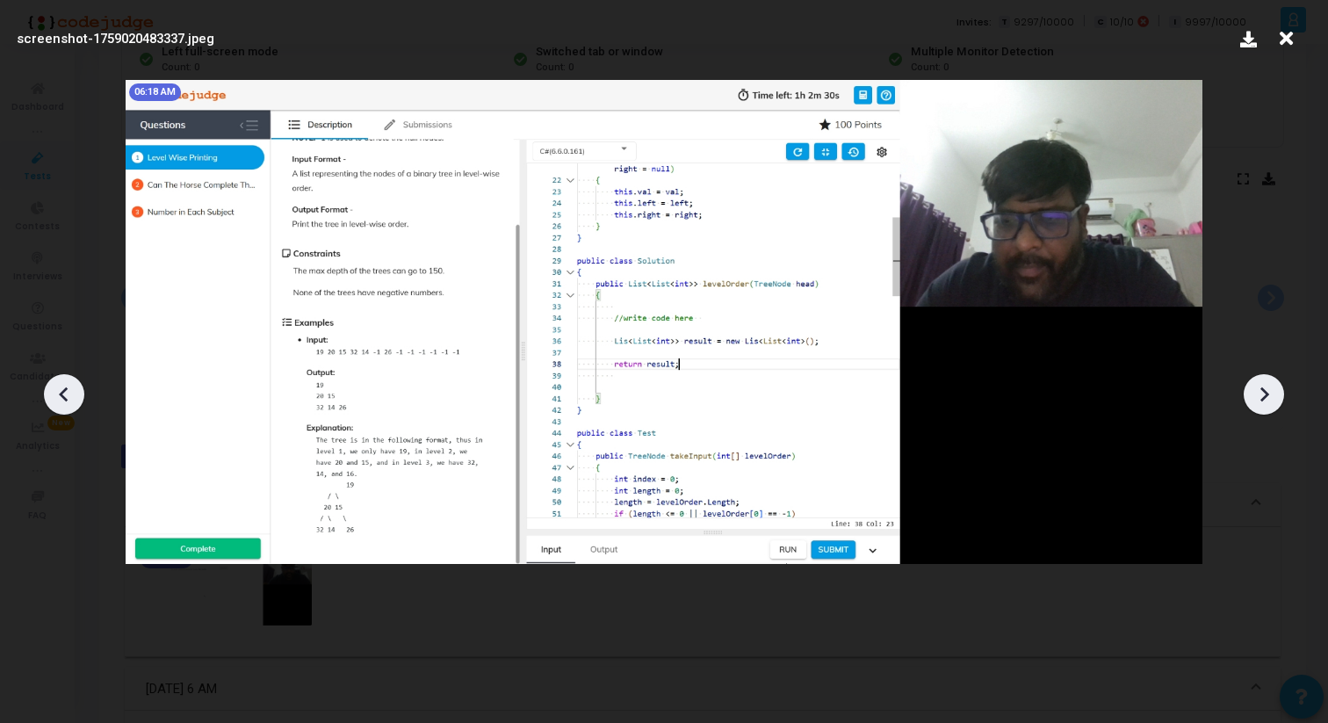
click at [1268, 394] on icon at bounding box center [1264, 394] width 26 height 26
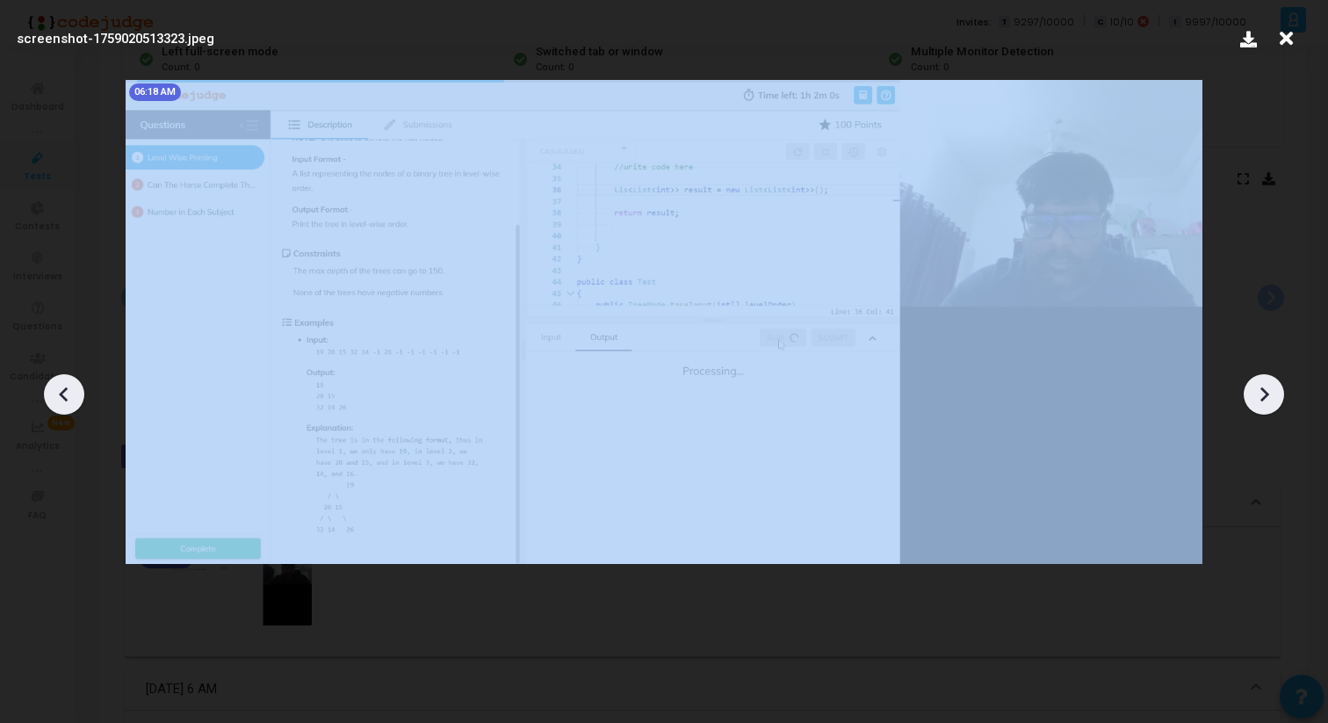
click at [1268, 394] on icon at bounding box center [1264, 394] width 26 height 26
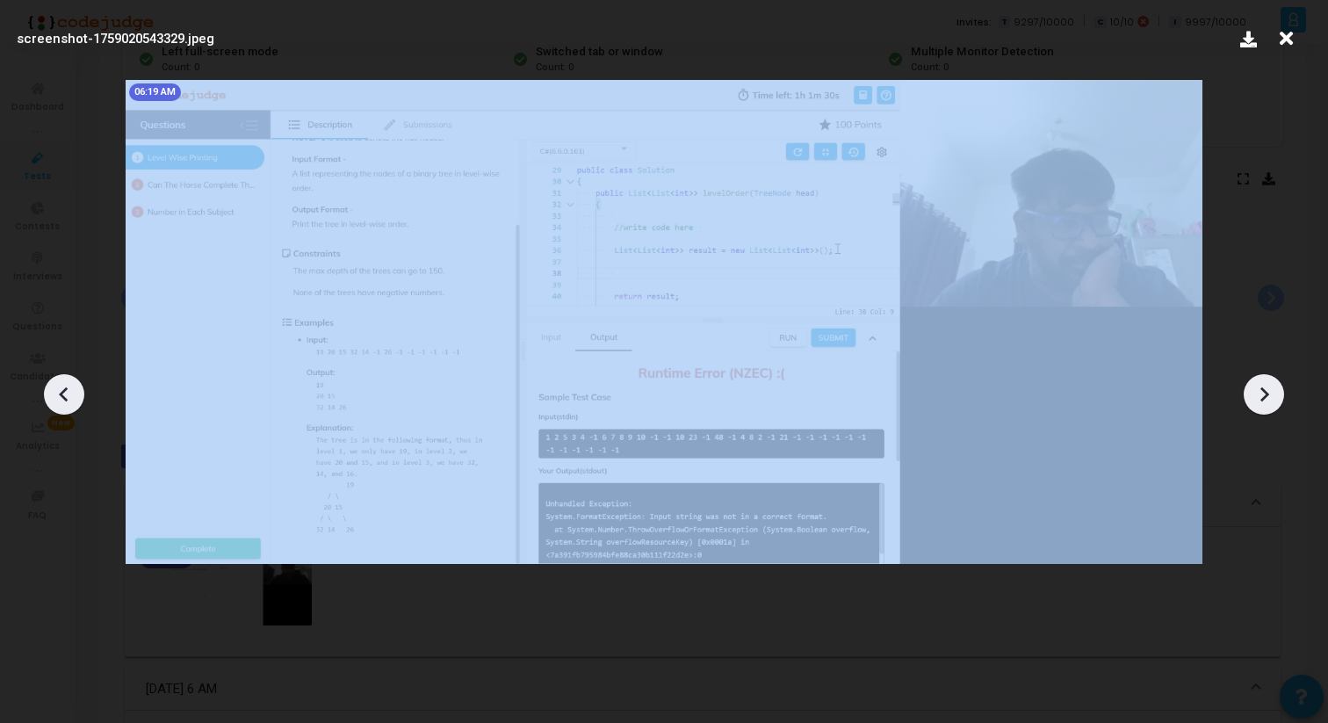
click at [1268, 394] on icon at bounding box center [1264, 394] width 26 height 26
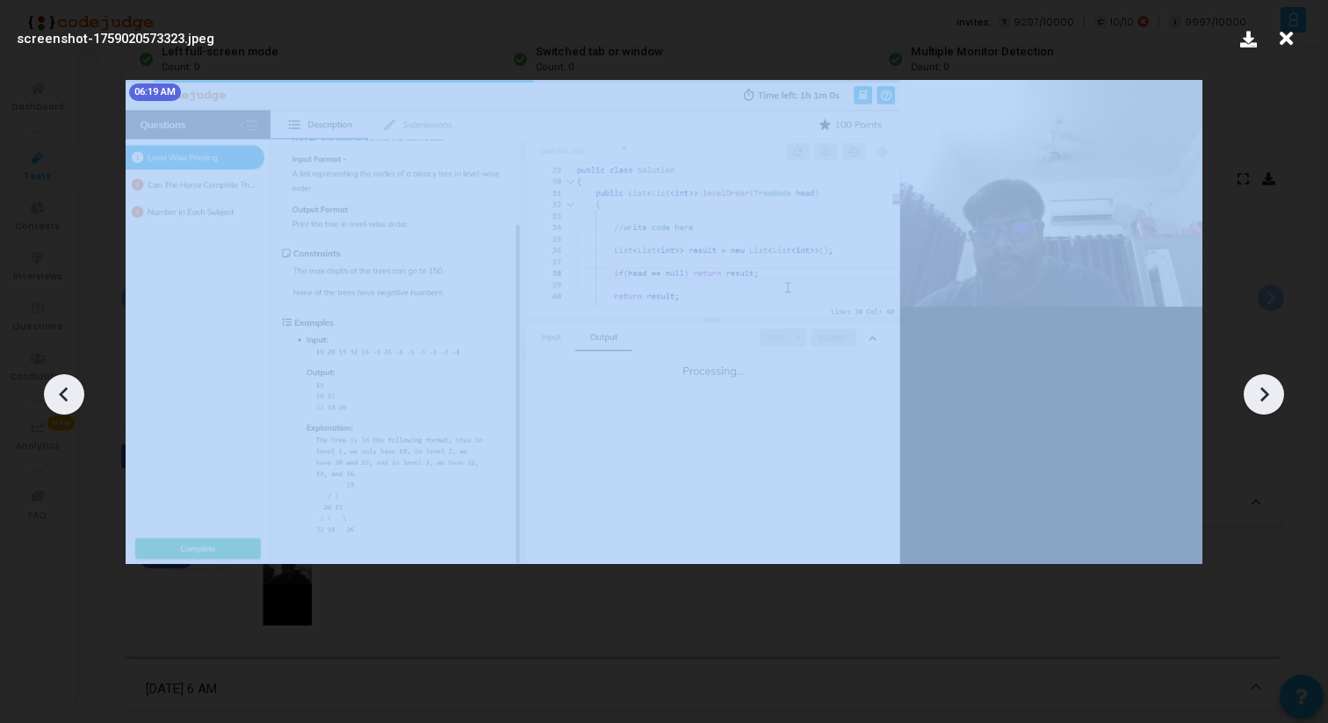
click at [1268, 394] on icon at bounding box center [1264, 394] width 26 height 26
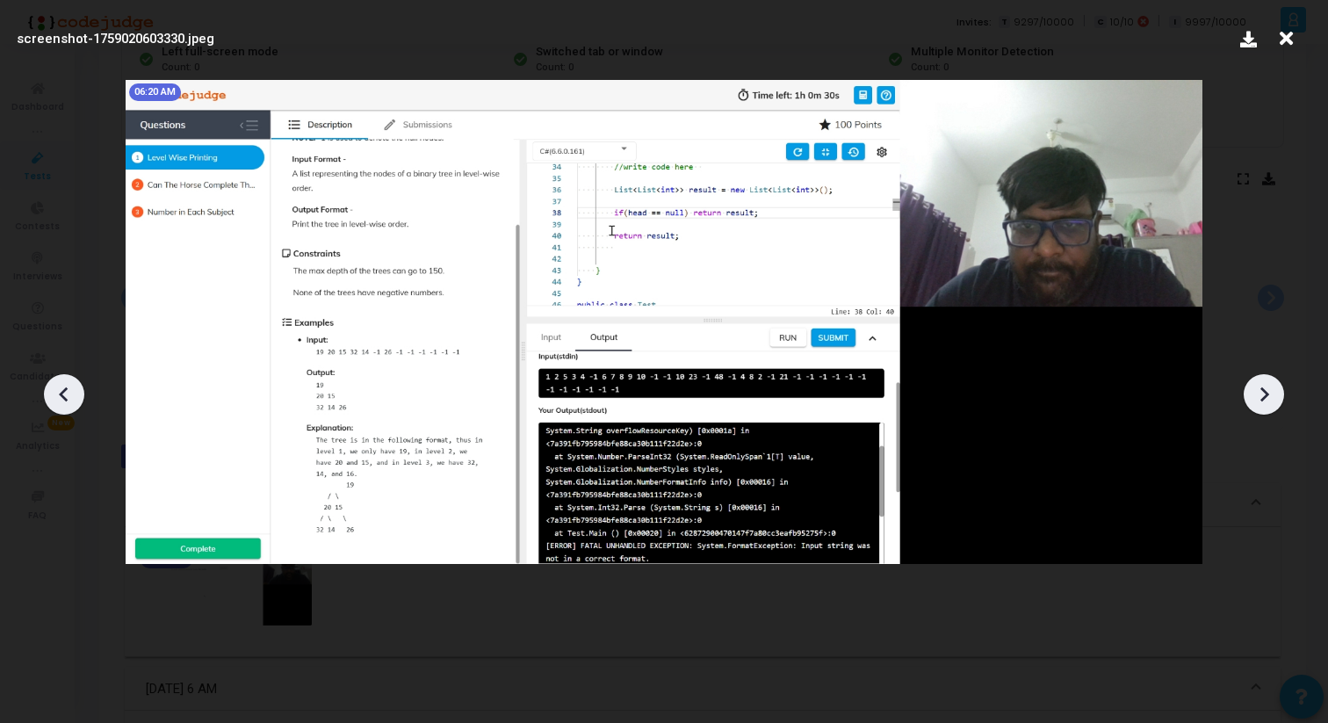
click at [1293, 36] on icon at bounding box center [1286, 38] width 27 height 33
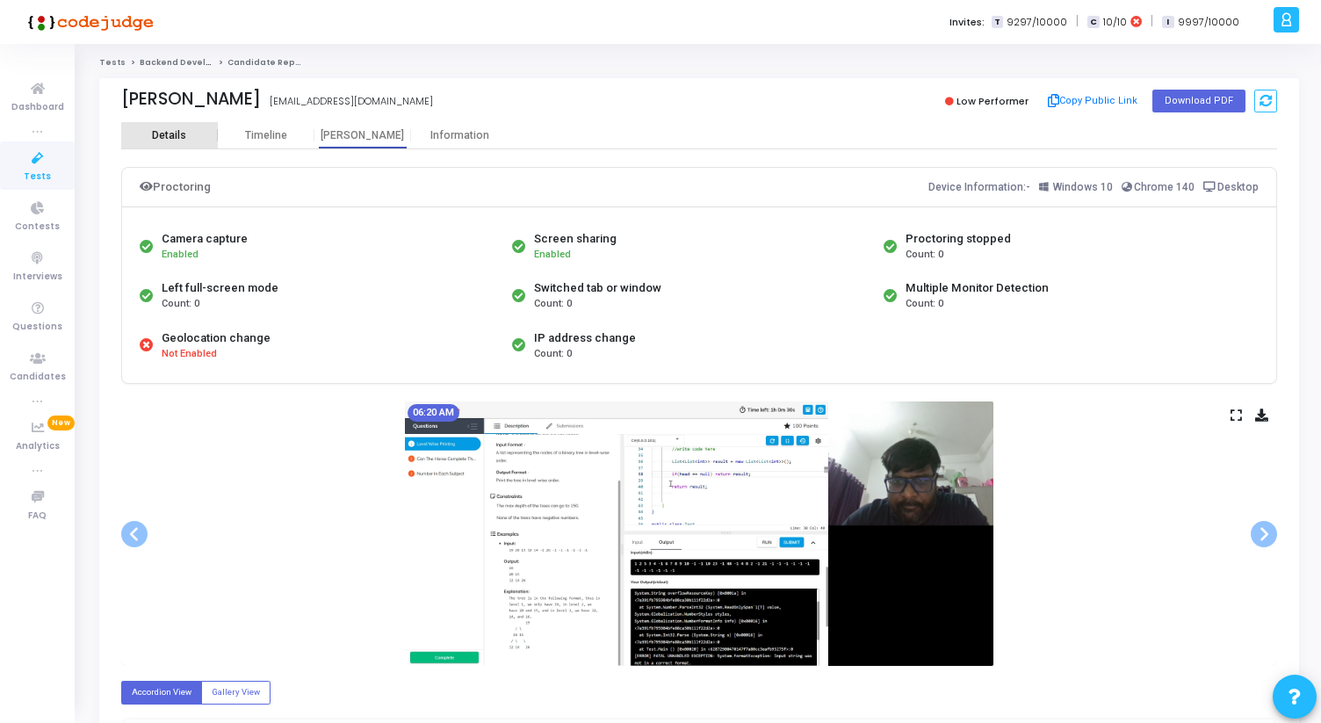
click at [177, 133] on div "Details" at bounding box center [169, 135] width 34 height 13
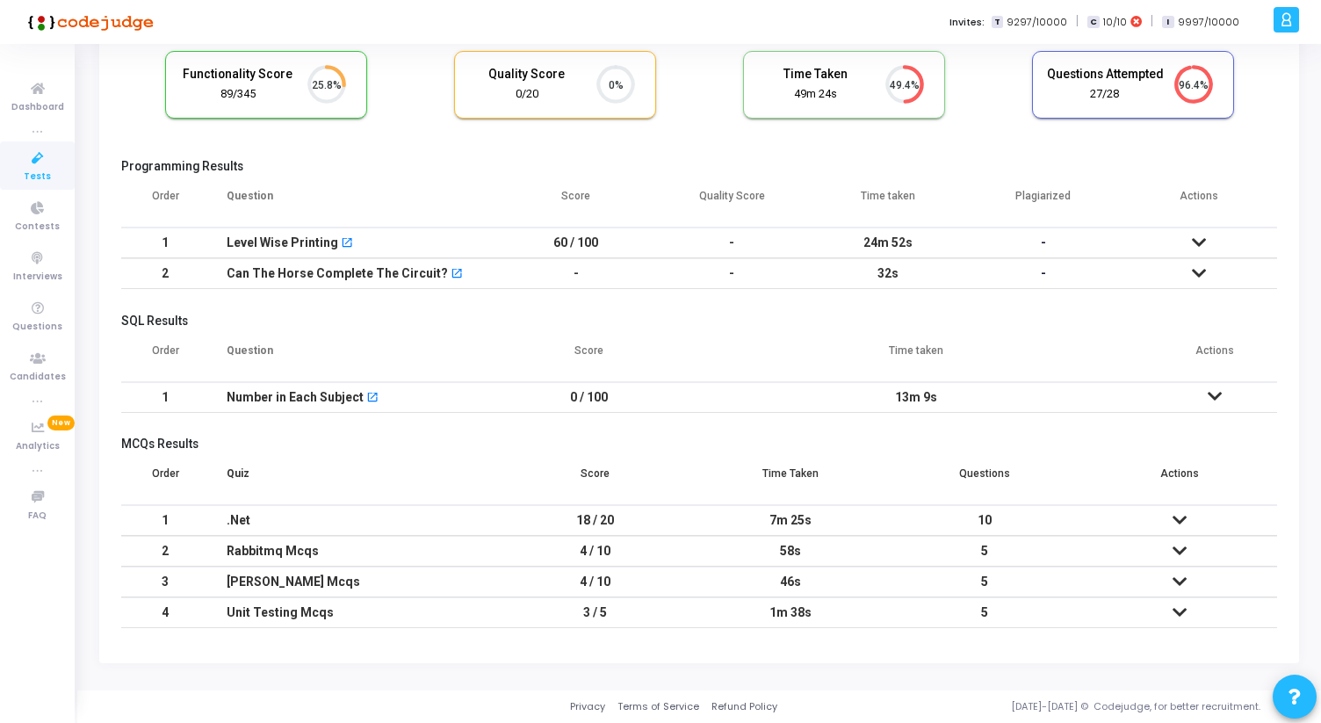
drag, startPoint x: 569, startPoint y: 395, endPoint x: 998, endPoint y: 396, distance: 428.6
click at [998, 396] on tr "1 Number in Each Subject open_in_new 0 / 100 13m 9s" at bounding box center [699, 397] width 1156 height 31
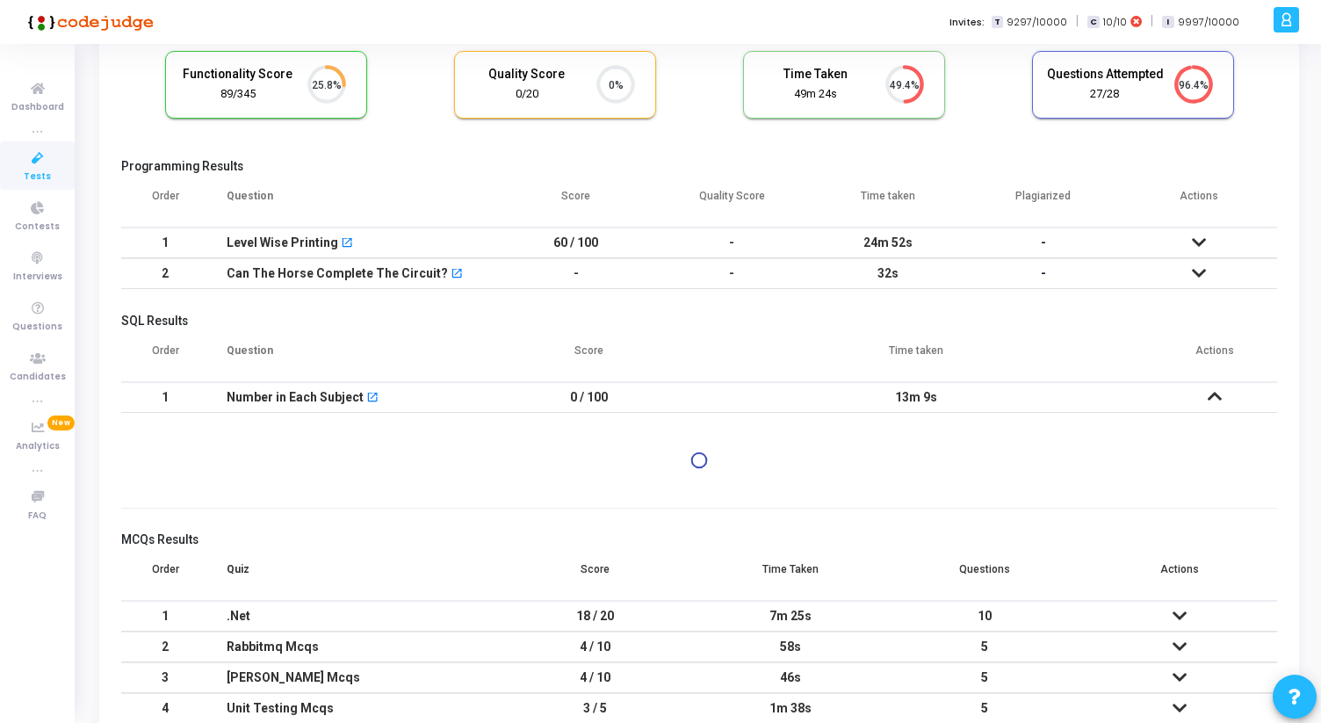
click at [998, 396] on td "13m 9s" at bounding box center [917, 397] width 472 height 31
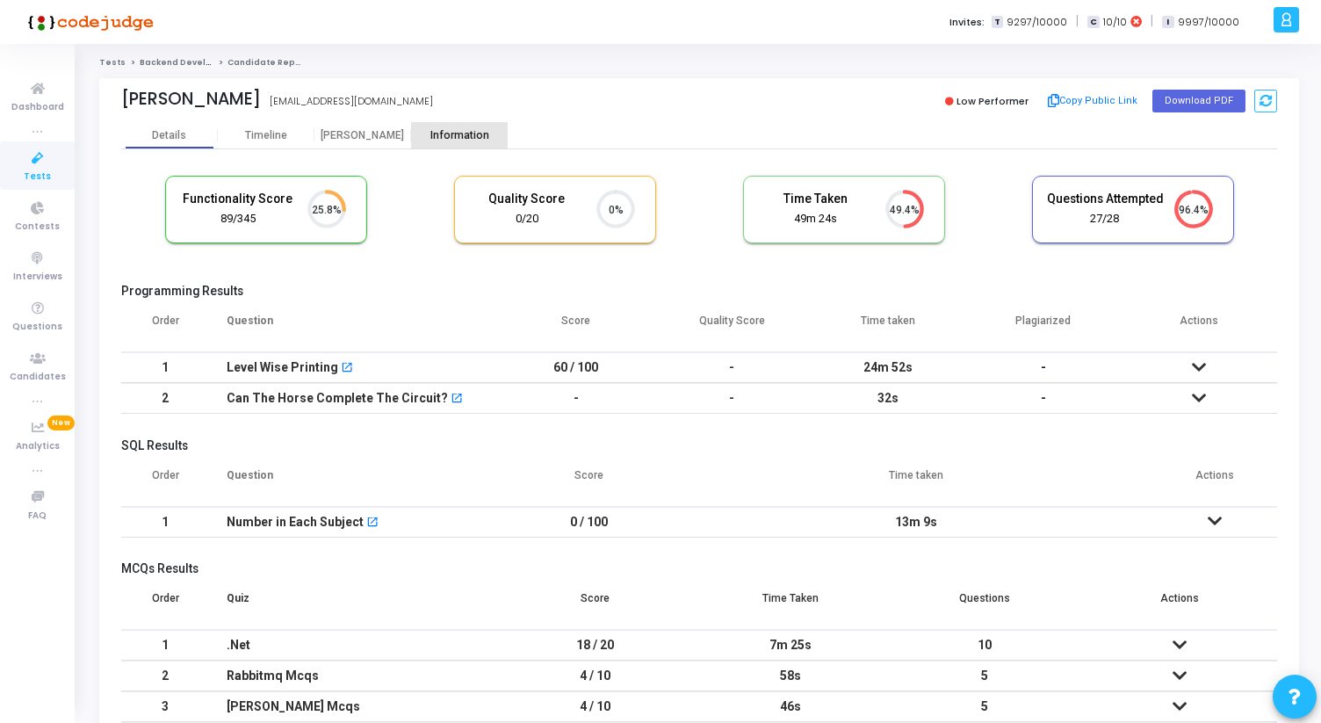
click at [454, 138] on div "Information" at bounding box center [459, 135] width 97 height 13
